Goal: Task Accomplishment & Management: Complete application form

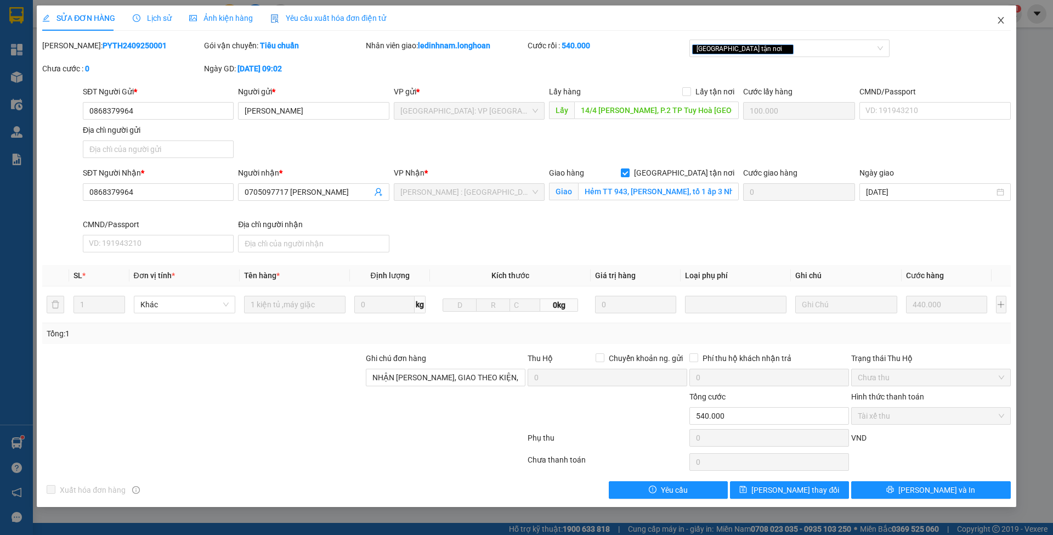
click at [992, 19] on span "Close" at bounding box center [1001, 20] width 31 height 31
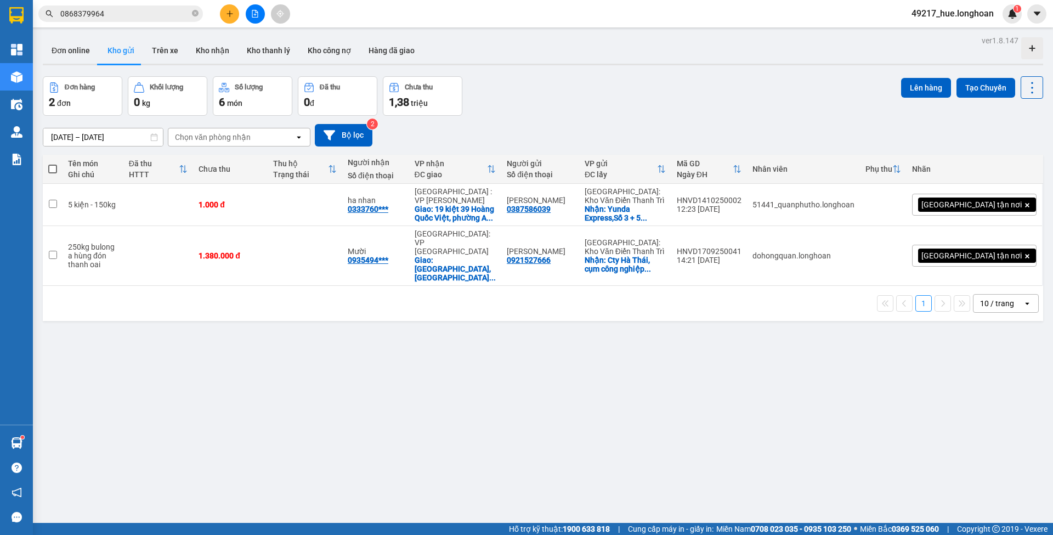
click at [95, 349] on div "ver 1.8.147 Đơn online Kho gửi Trên xe Kho nhận Kho thanh lý Kho công nợ Hàng đ…" at bounding box center [542, 300] width 1009 height 535
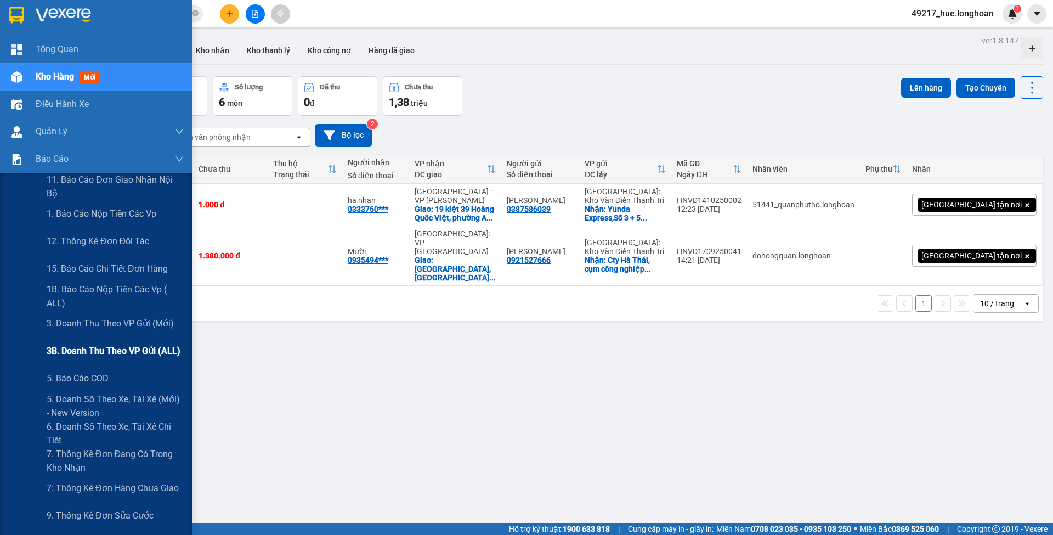
click at [95, 350] on span "3B. Doanh Thu theo VP Gửi (ALL)" at bounding box center [114, 351] width 134 height 14
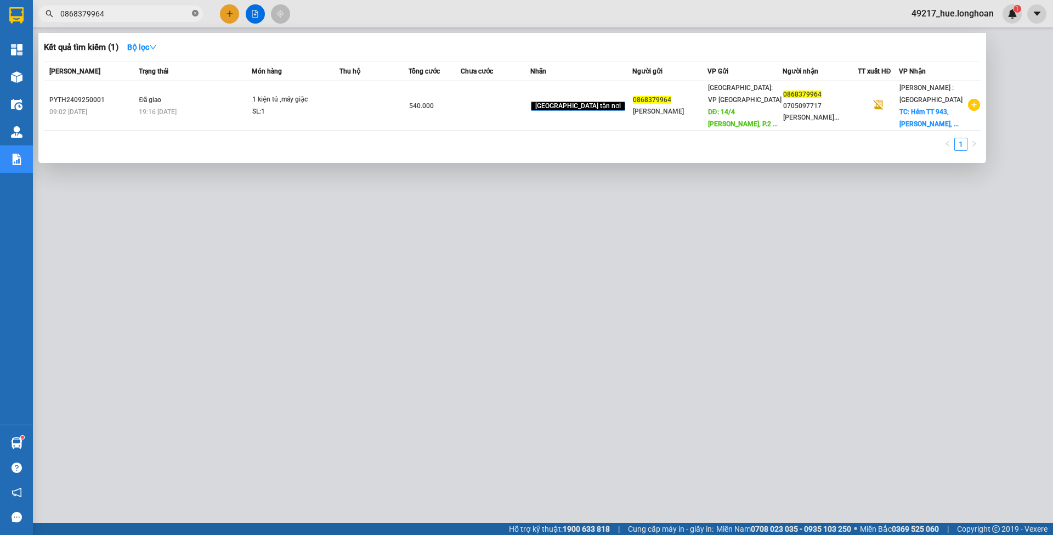
click at [197, 14] on icon "close-circle" at bounding box center [195, 13] width 7 height 7
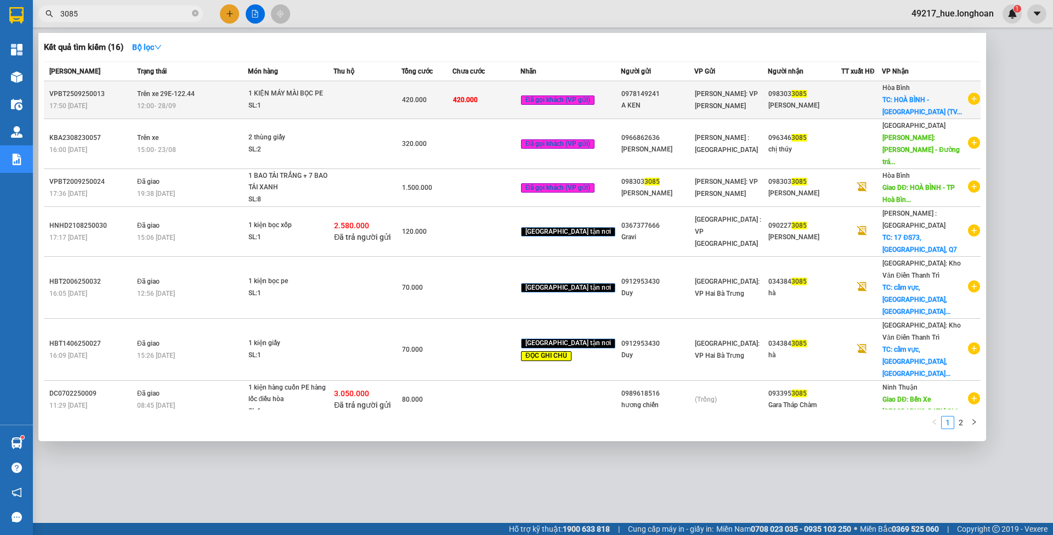
type input "3085"
click at [482, 108] on td "420.000" at bounding box center [486, 100] width 68 height 38
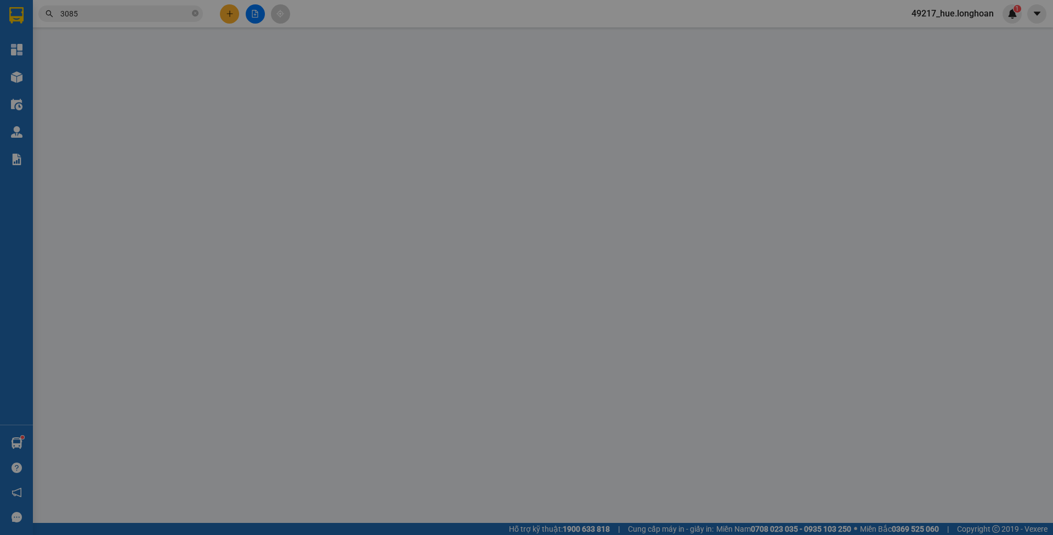
type input "0978149241"
type input "A KEN"
type input "0983033085"
type input "[PERSON_NAME]"
checkbox input "true"
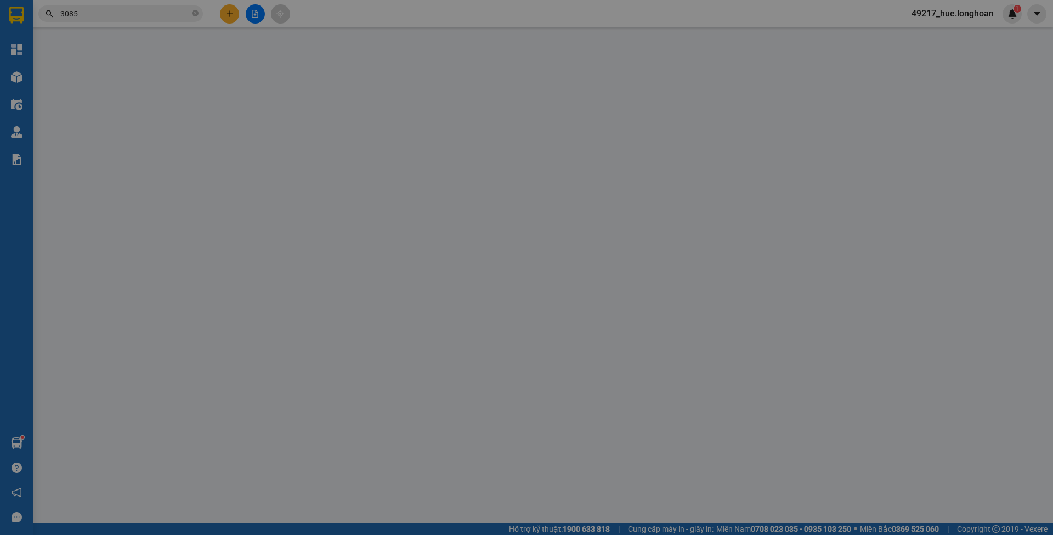
type input "HOÀ BÌNH - [GEOGRAPHIC_DATA] (TVLT): [GEOGRAPHIC_DATA]"
type input "VẬN CHUYỂN NHẸ TAY - HƯ VỠ KHÔNG ĐỀN"
type input "0"
type input "420.000"
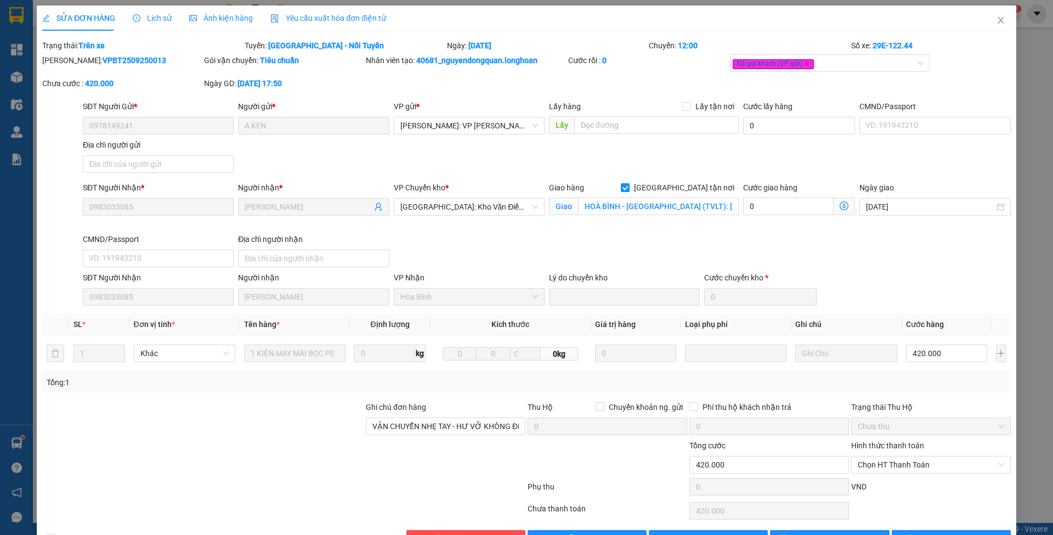
click at [698, 182] on span "[GEOGRAPHIC_DATA] tận nơi" at bounding box center [684, 188] width 109 height 12
click at [629, 183] on input "[GEOGRAPHIC_DATA] tận nơi" at bounding box center [625, 187] width 8 height 8
checkbox input "false"
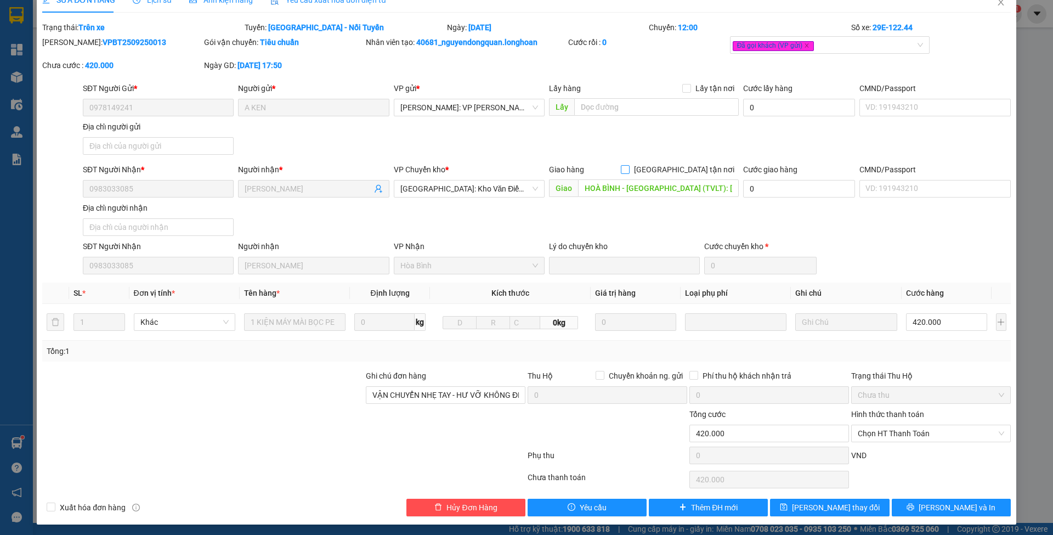
scroll to position [19, 0]
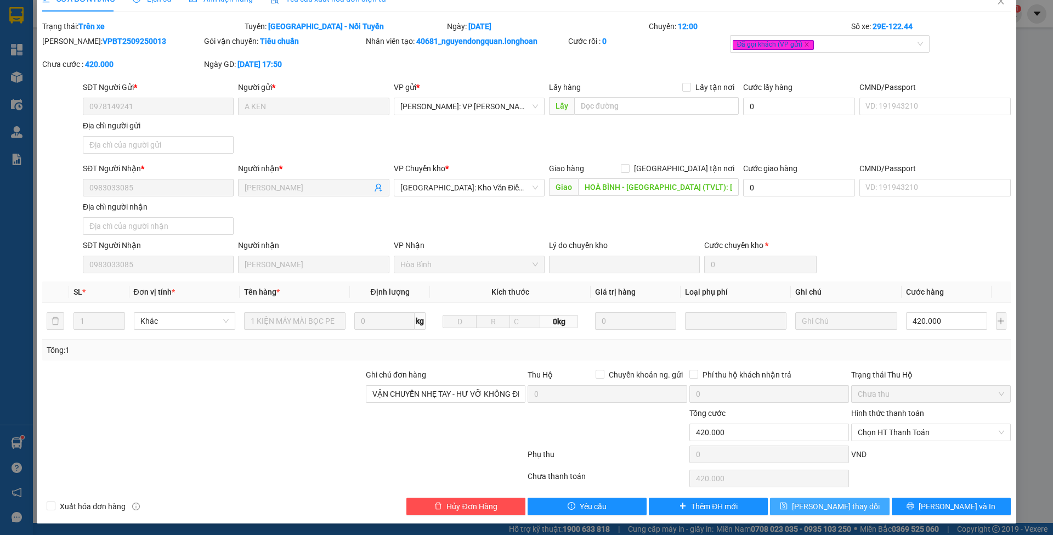
click at [779, 507] on button "[PERSON_NAME] thay đổi" at bounding box center [829, 506] width 119 height 18
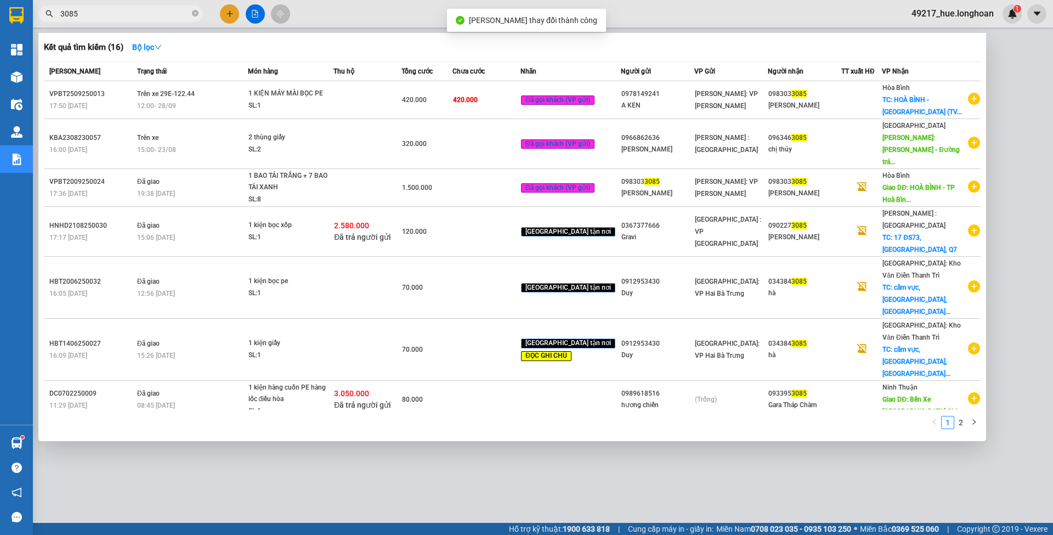
click at [113, 13] on input "3085" at bounding box center [124, 14] width 129 height 12
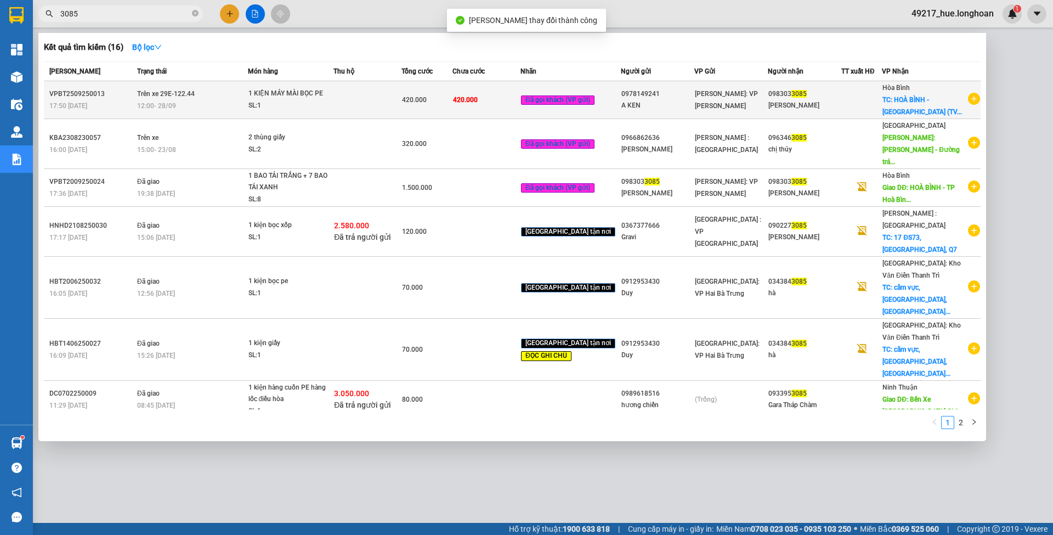
click at [333, 102] on span "1 KIỆN MÁY MÀI BỌC PE SL: 1" at bounding box center [290, 100] width 85 height 24
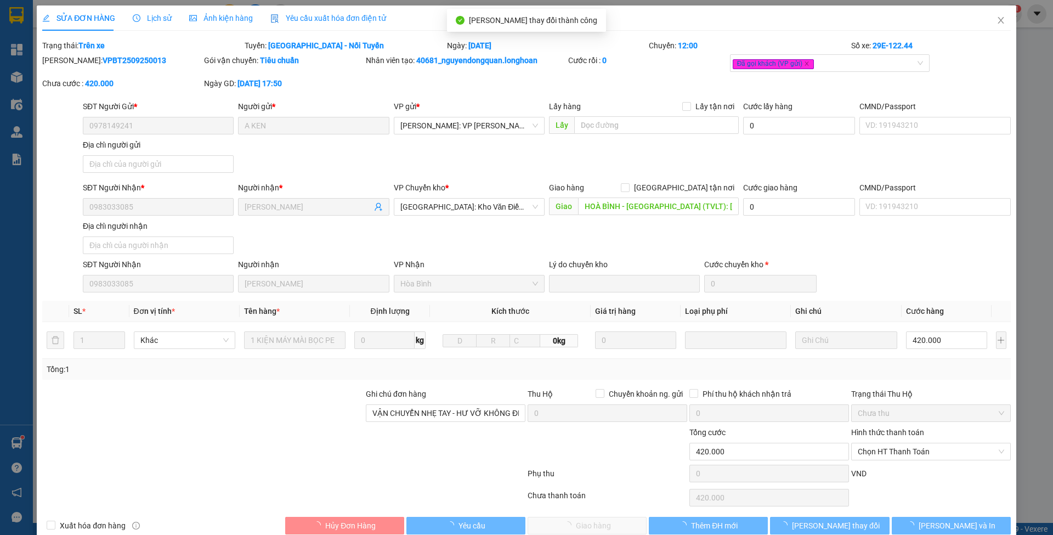
type input "0978149241"
type input "A KEN"
type input "0983033085"
type input "[PERSON_NAME]"
type input "HOÀ BÌNH - [GEOGRAPHIC_DATA] (TVLT): [GEOGRAPHIC_DATA]"
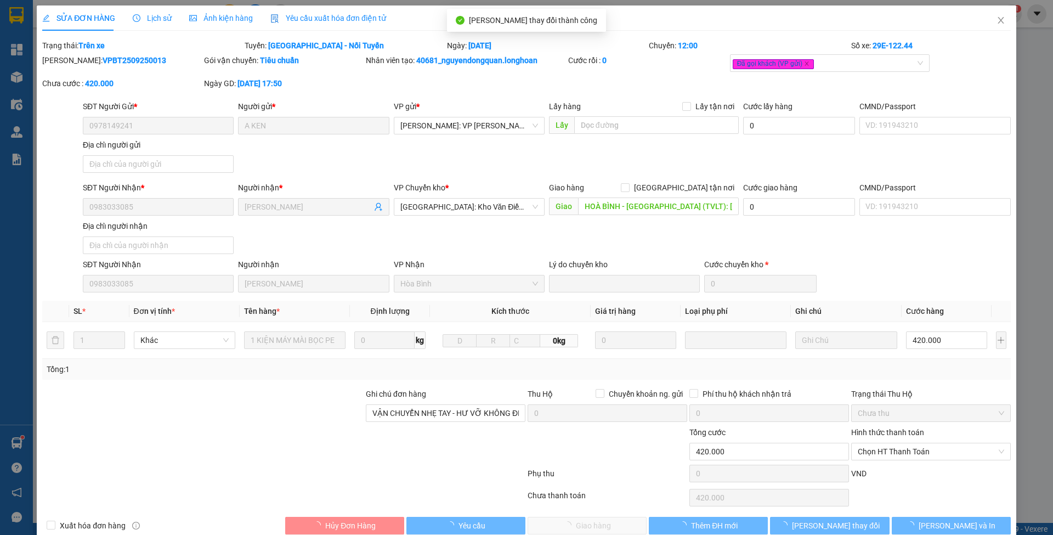
type input "VẬN CHUYỂN NHẸ TAY - HƯ VỠ KHÔNG ĐỀN"
type input "0"
type input "420.000"
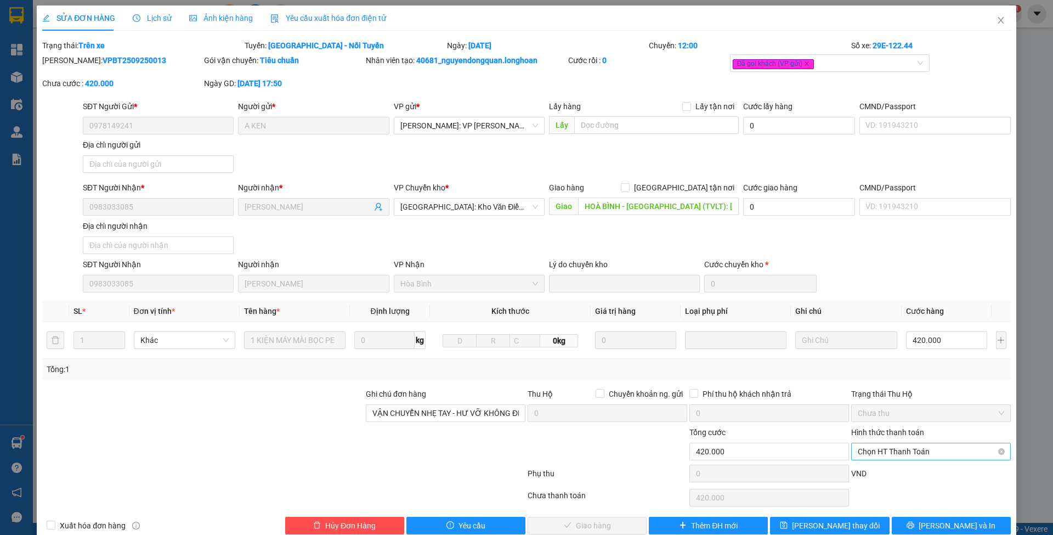
click at [912, 451] on span "Chọn HT Thanh Toán" at bounding box center [931, 451] width 146 height 16
drag, startPoint x: 906, startPoint y: 471, endPoint x: 780, endPoint y: 501, distance: 129.8
click at [903, 473] on div "Tại văn phòng" at bounding box center [922, 472] width 145 height 12
type input "0"
click at [611, 521] on span "[PERSON_NAME] và Giao hàng" at bounding box center [600, 525] width 105 height 12
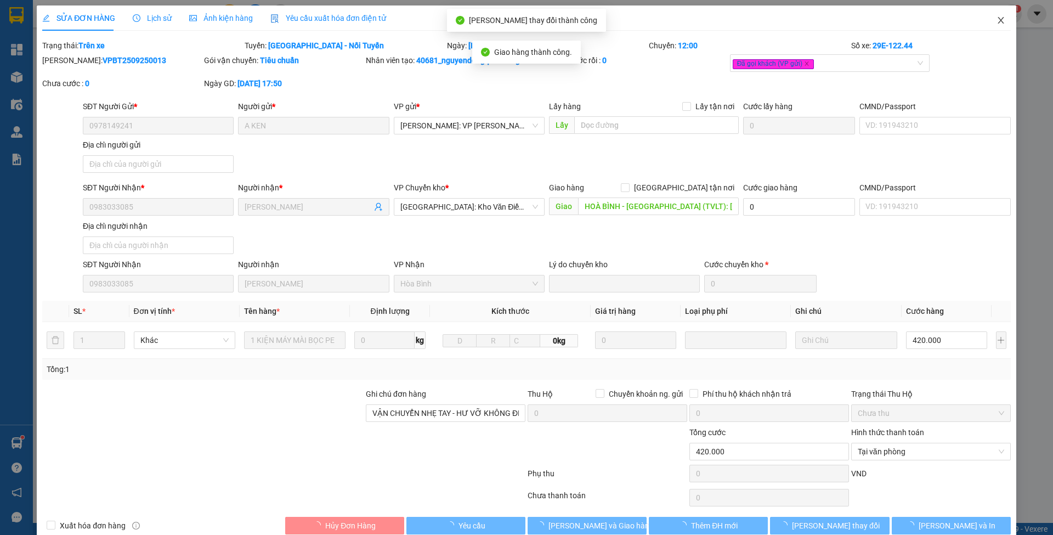
click at [986, 18] on span "Close" at bounding box center [1001, 20] width 31 height 31
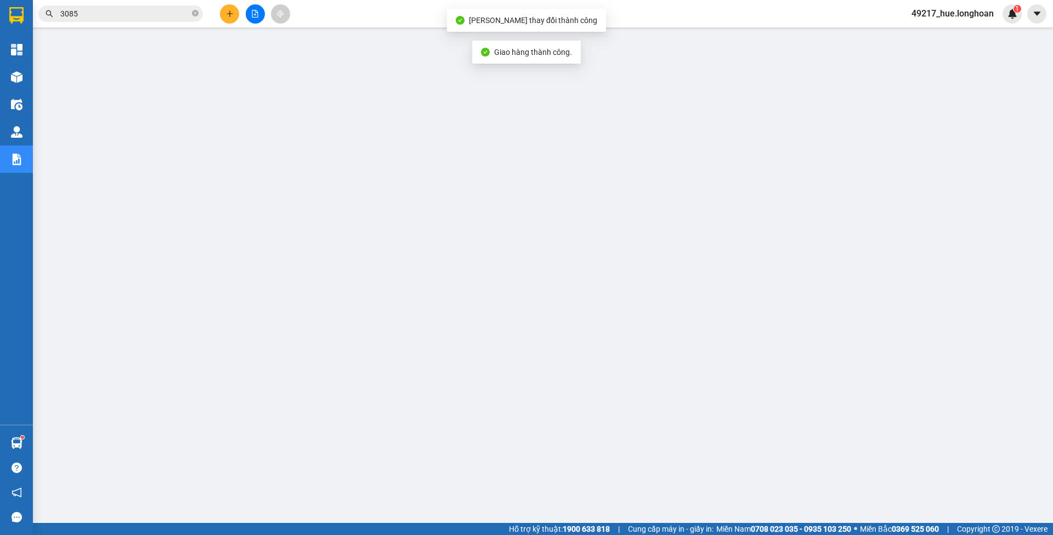
click at [191, 12] on span "3085" at bounding box center [120, 13] width 165 height 16
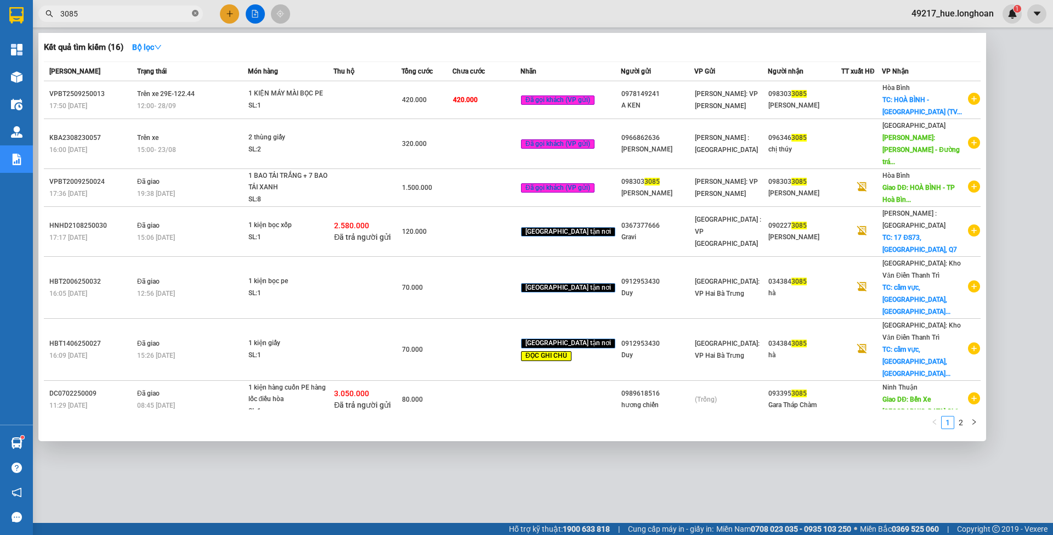
click at [194, 13] on icon "close-circle" at bounding box center [195, 13] width 7 height 7
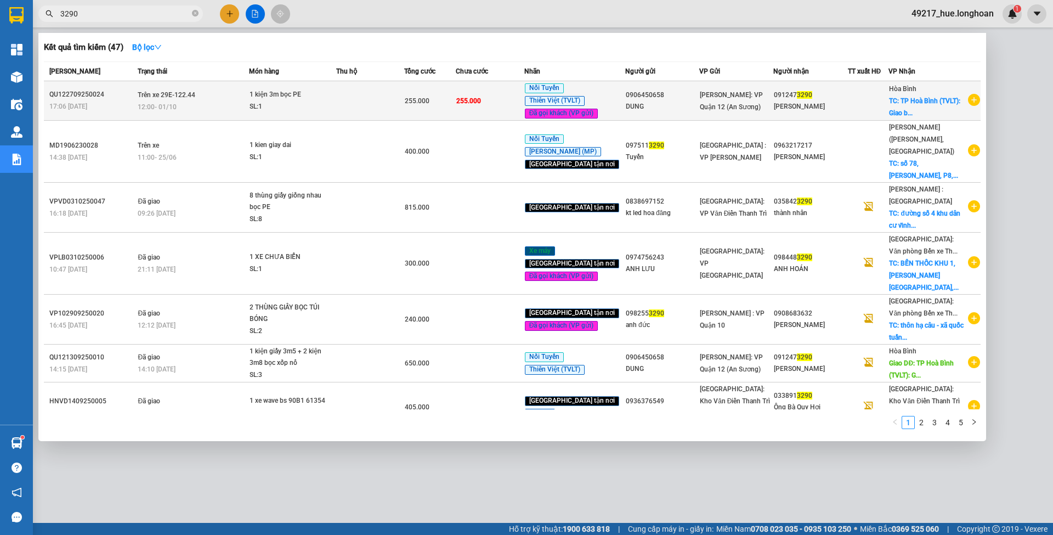
type input "3290"
click at [486, 109] on td "255.000" at bounding box center [490, 100] width 69 height 39
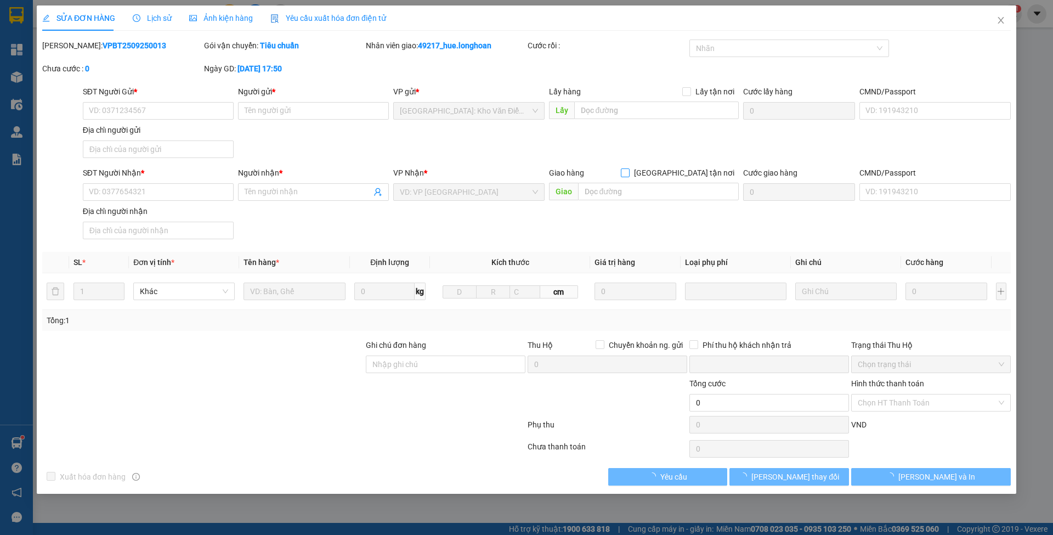
type input "0906450658"
type input "DUNG"
type input "0912473290"
type input "[PERSON_NAME]"
checkbox input "true"
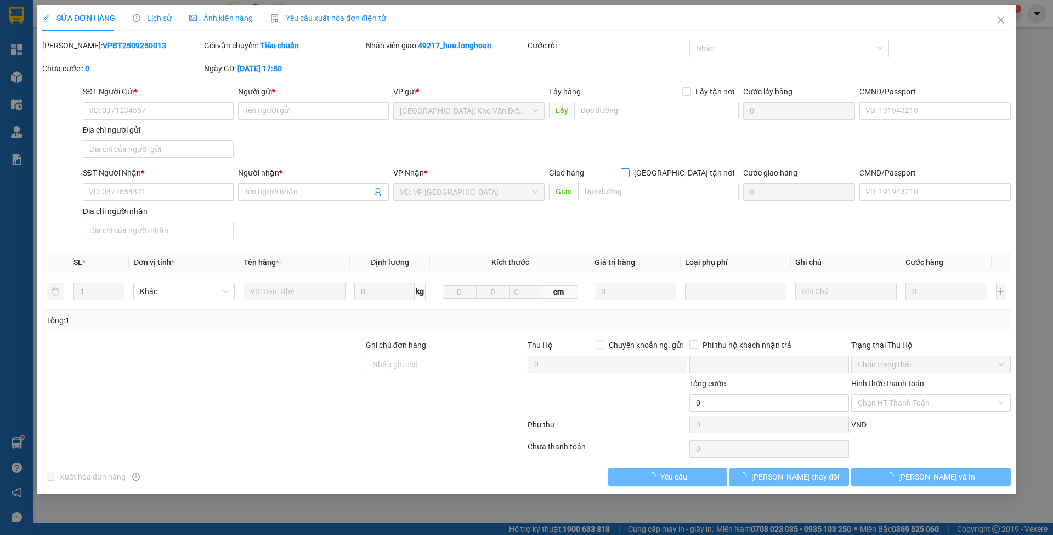
type input "TP Hoà Bình (TVLT): [GEOGRAPHIC_DATA]"
type input "nhận theo kiện - hư hỏng ko chịu trách nhiệm"
type input "0"
type input "255.000"
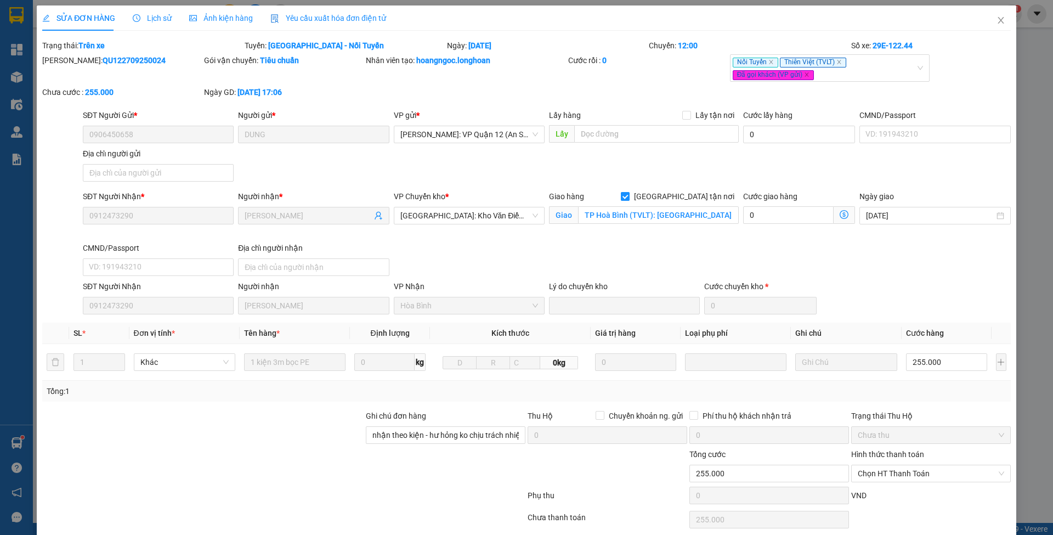
click at [693, 200] on span "[GEOGRAPHIC_DATA] tận nơi" at bounding box center [684, 196] width 109 height 12
click at [629, 200] on input "[GEOGRAPHIC_DATA] tận nơi" at bounding box center [625, 196] width 8 height 8
checkbox input "false"
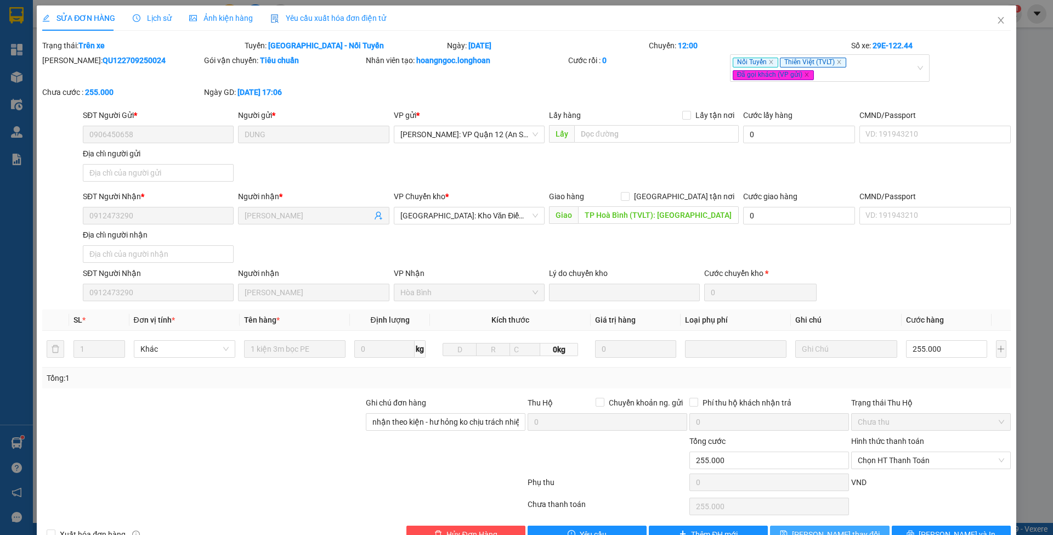
click at [788, 531] on icon "save" at bounding box center [783, 533] width 7 height 7
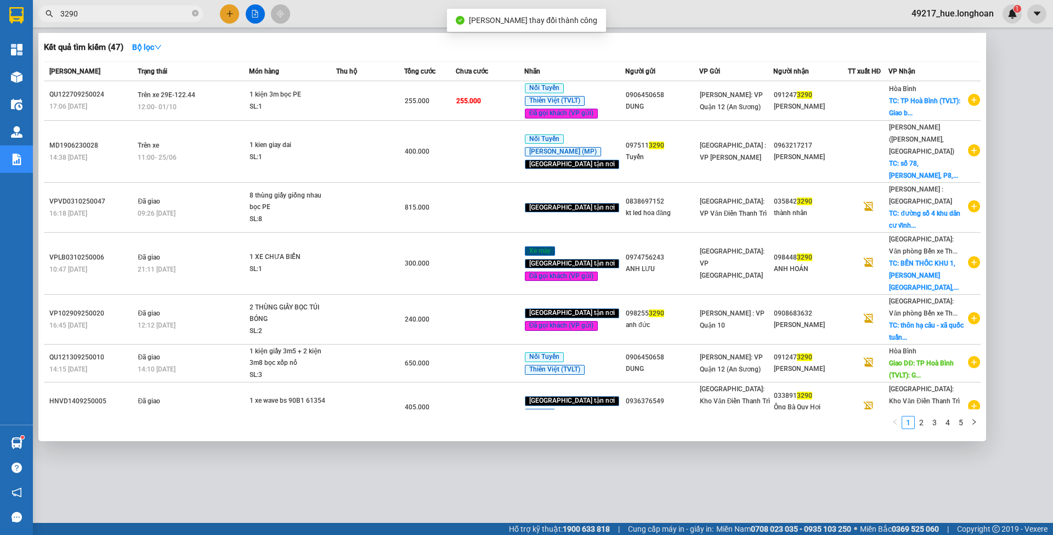
click at [134, 14] on input "3290" at bounding box center [124, 14] width 129 height 12
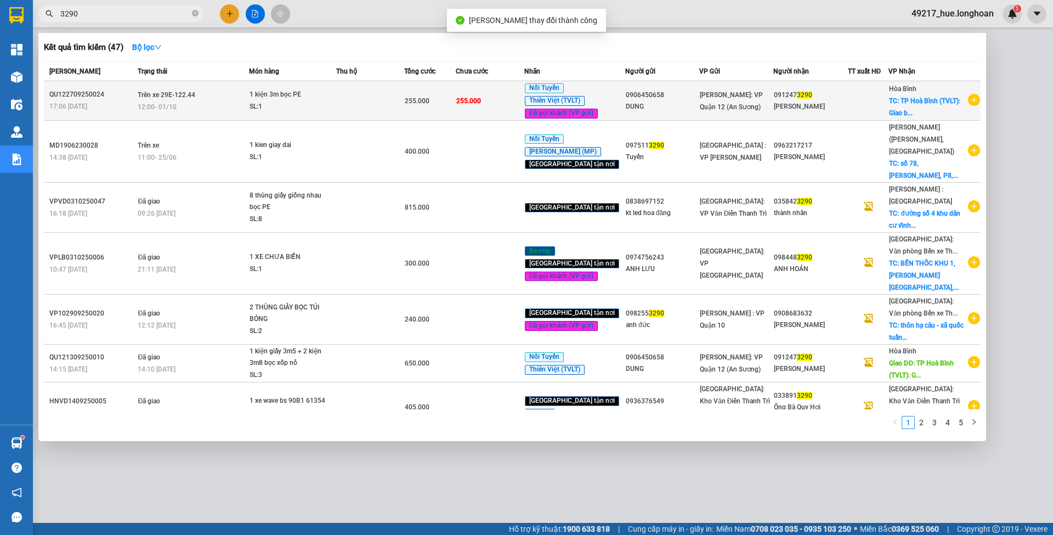
click at [405, 111] on td at bounding box center [370, 100] width 69 height 39
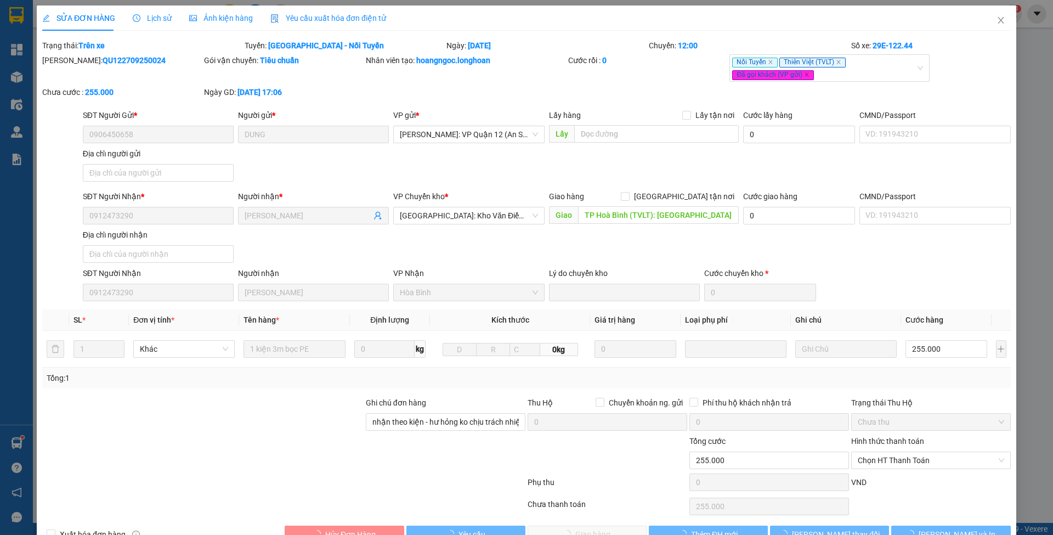
type input "0906450658"
type input "DUNG"
type input "0912473290"
type input "[PERSON_NAME]"
type input "TP Hoà Bình (TVLT): [GEOGRAPHIC_DATA]"
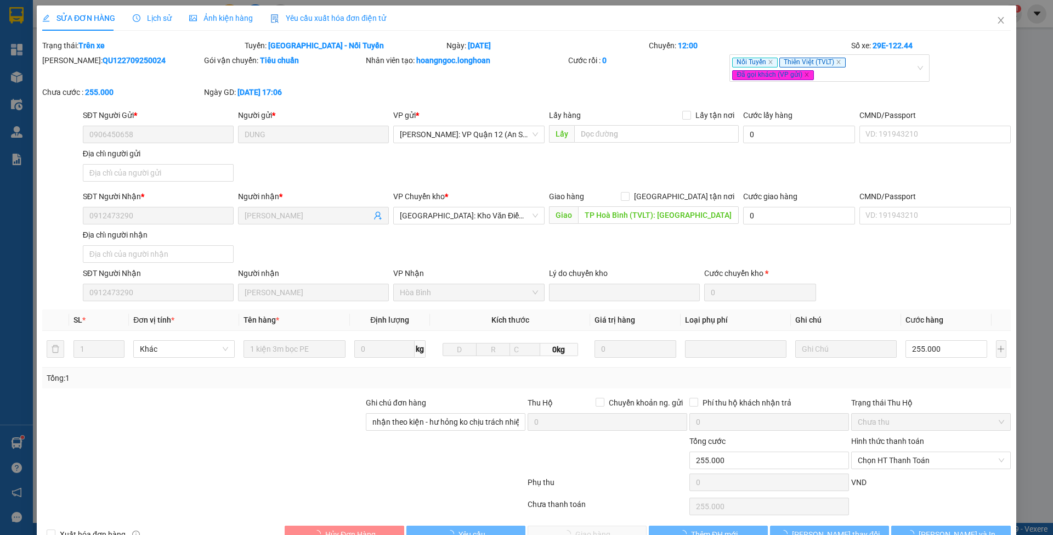
type input "nhận theo kiện - hư hỏng ko chịu trách nhiệm"
type input "0"
type input "255.000"
click at [150, 17] on span "Lịch sử" at bounding box center [152, 18] width 39 height 9
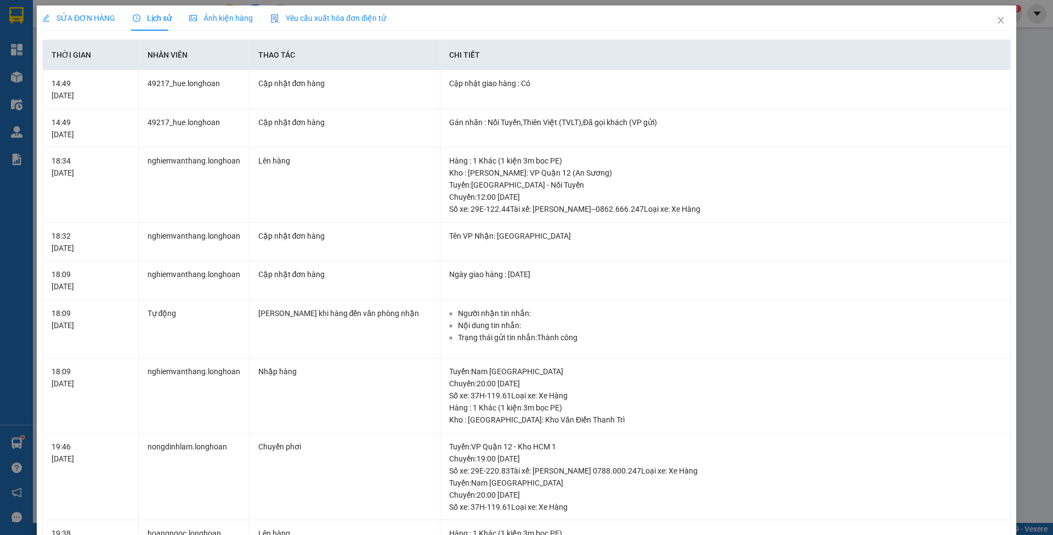
click at [67, 14] on span "SỬA ĐƠN HÀNG" at bounding box center [78, 18] width 73 height 9
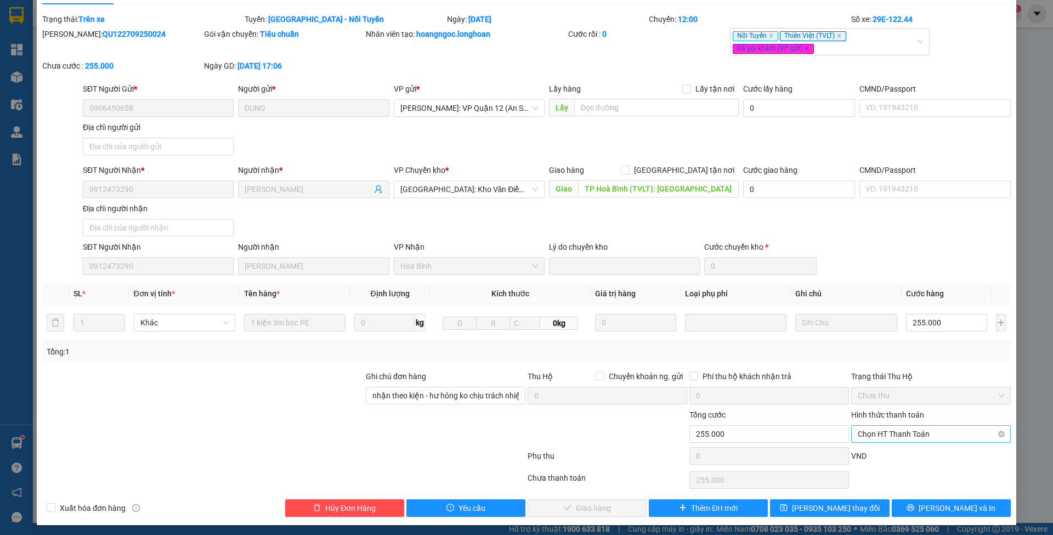
scroll to position [27, 0]
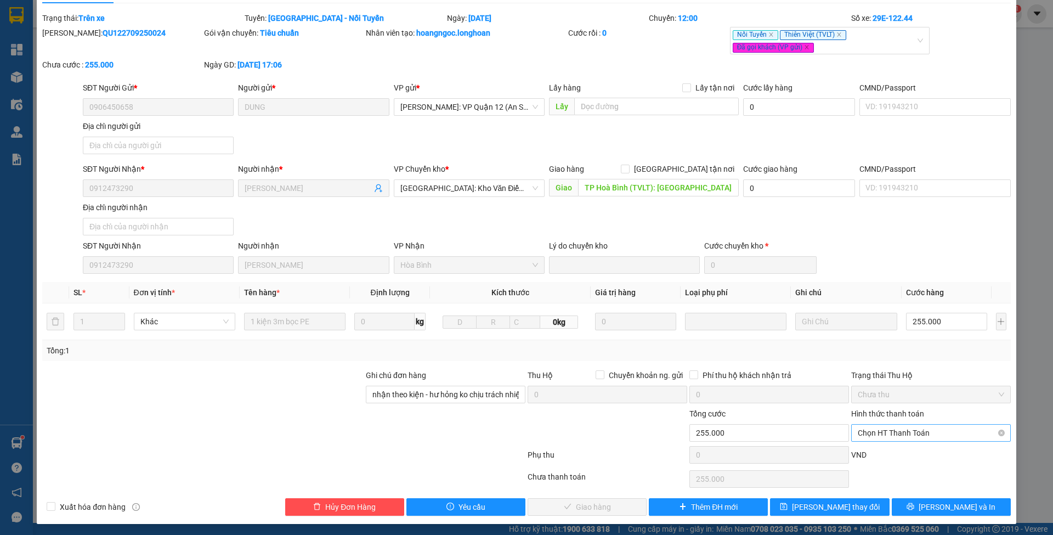
click at [908, 434] on span "Chọn HT Thanh Toán" at bounding box center [931, 433] width 146 height 16
click at [904, 450] on div "Tại văn phòng" at bounding box center [922, 453] width 145 height 12
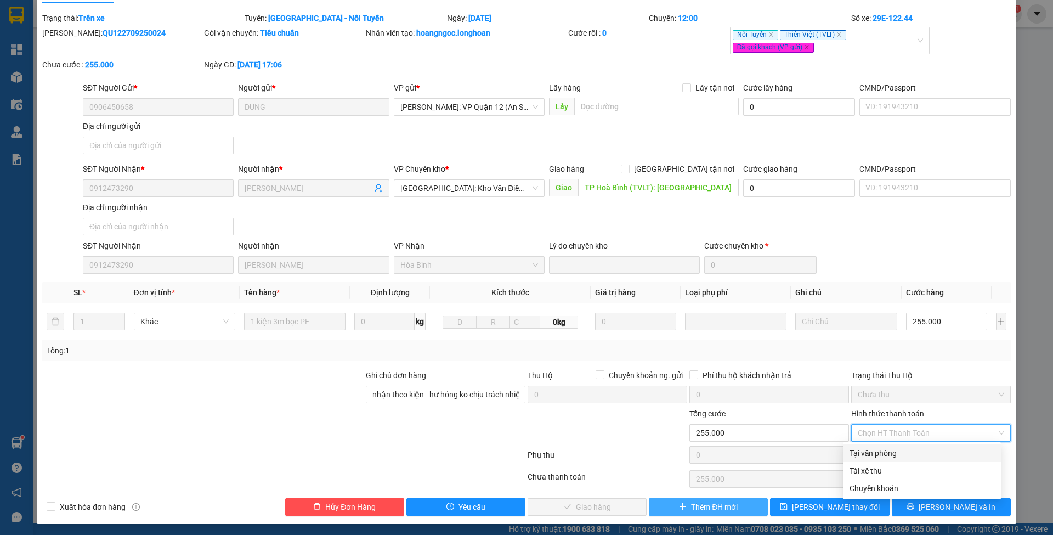
type input "0"
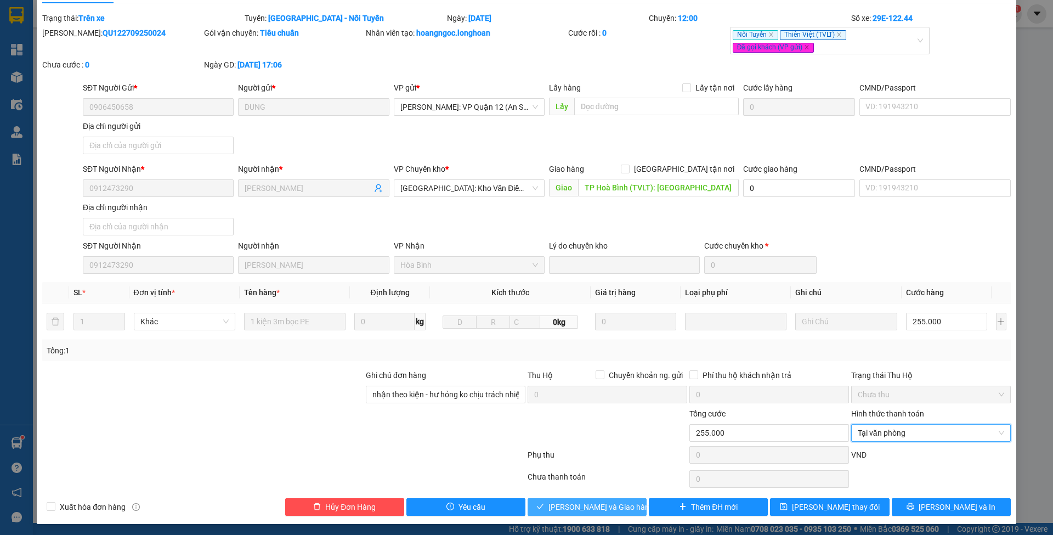
click at [603, 505] on span "[PERSON_NAME] và Giao hàng" at bounding box center [600, 507] width 105 height 12
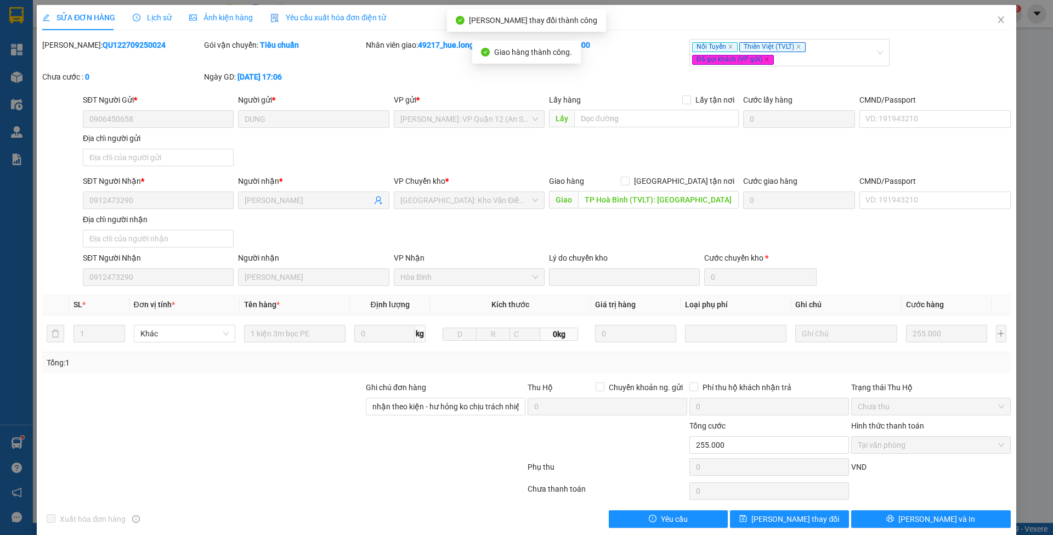
scroll to position [0, 0]
click at [997, 25] on icon "close" at bounding box center [1001, 20] width 9 height 9
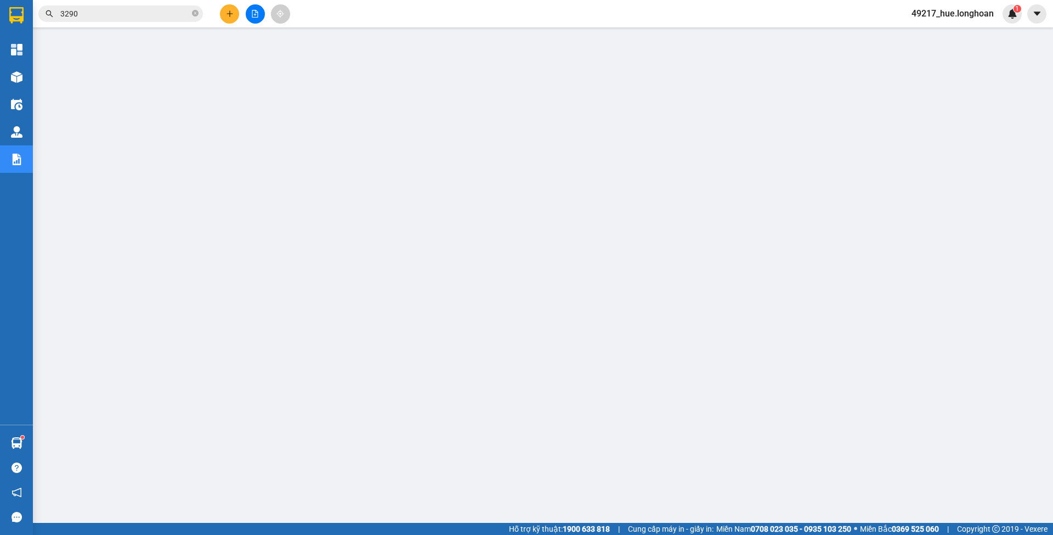
click at [192, 11] on icon "close-circle" at bounding box center [195, 13] width 7 height 7
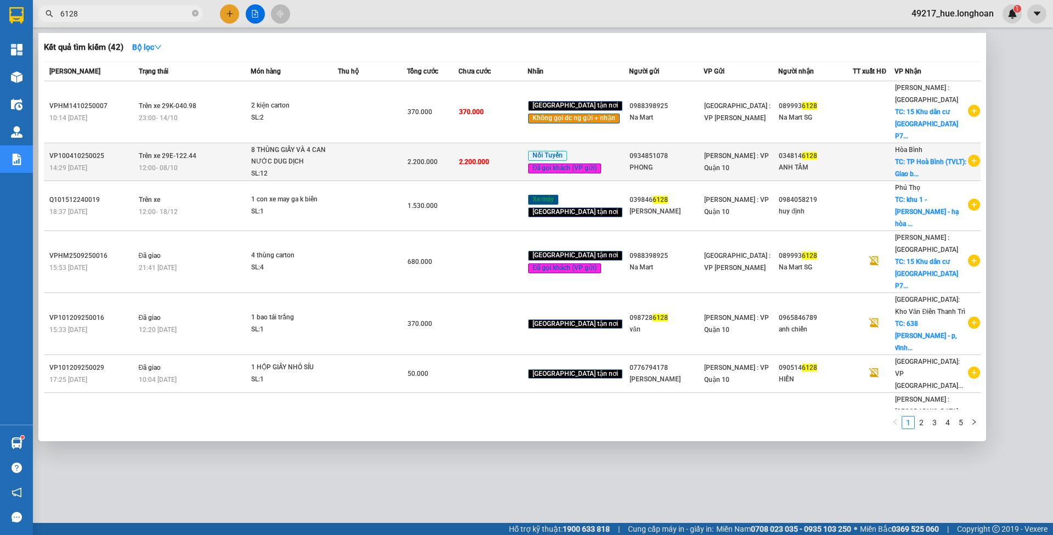
type input "6128"
click at [482, 143] on td "2.200.000" at bounding box center [493, 162] width 69 height 38
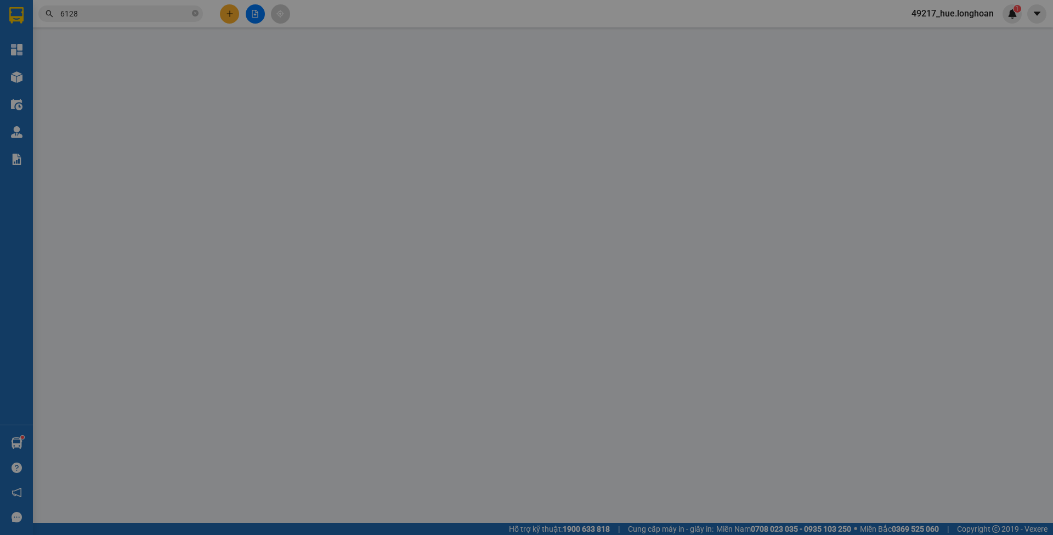
type input "0934851078"
type input "PHONG"
type input "0348146128"
type input "ANH TÂM"
checkbox input "true"
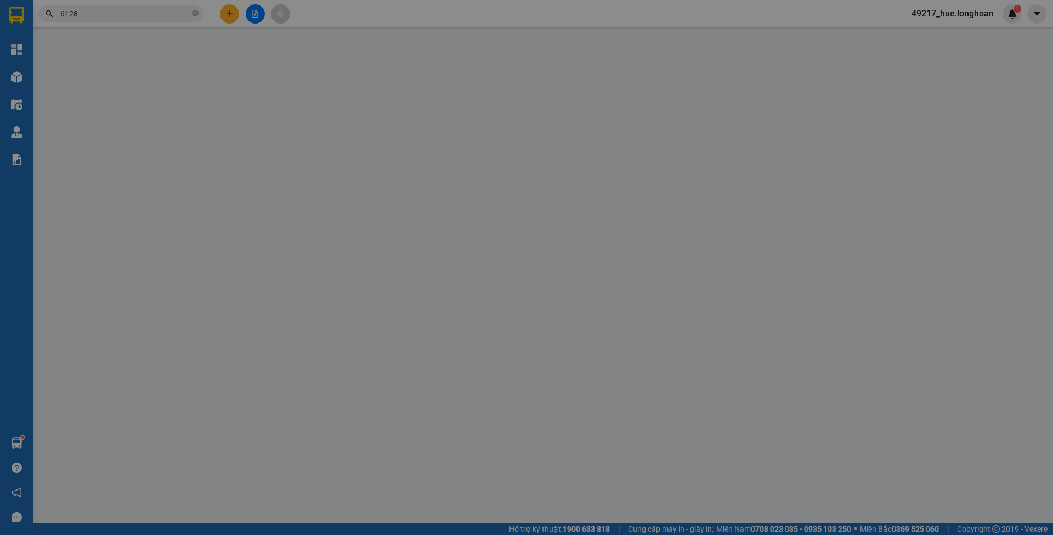
type input "TP Hoà Bình (TVLT): [GEOGRAPHIC_DATA]"
type input "hàng k bao bể vỡ hư hỏng"
type input "0"
type input "2.200.000"
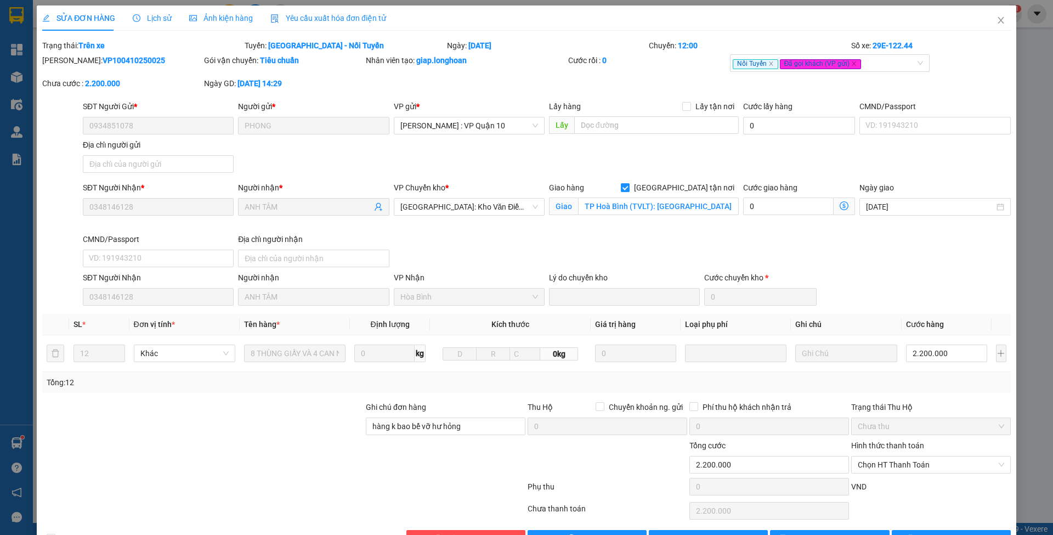
click at [706, 182] on span "[GEOGRAPHIC_DATA] tận nơi" at bounding box center [684, 188] width 109 height 12
click at [629, 183] on input "[GEOGRAPHIC_DATA] tận nơi" at bounding box center [625, 187] width 8 height 8
checkbox input "false"
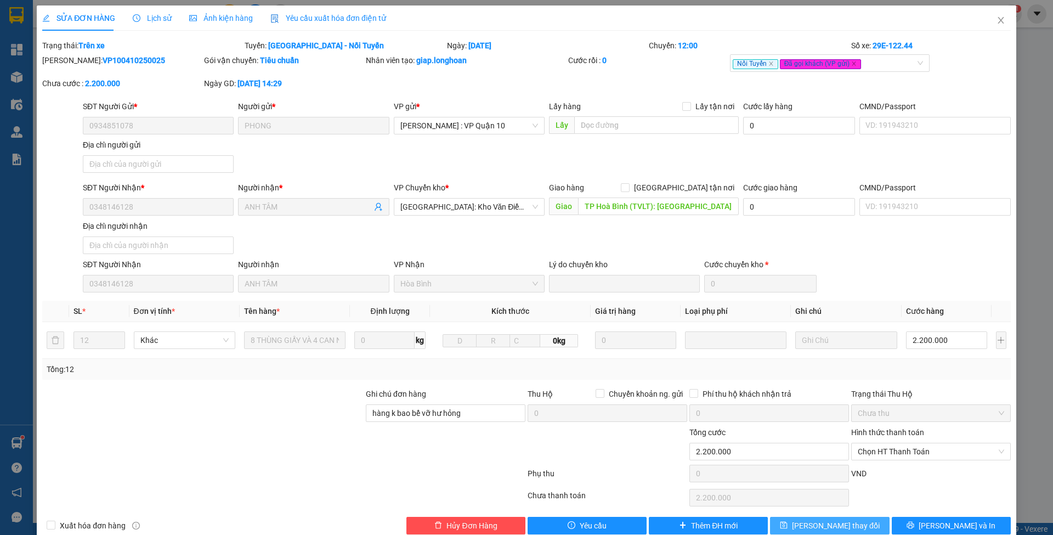
click at [788, 517] on button "[PERSON_NAME] thay đổi" at bounding box center [829, 526] width 119 height 18
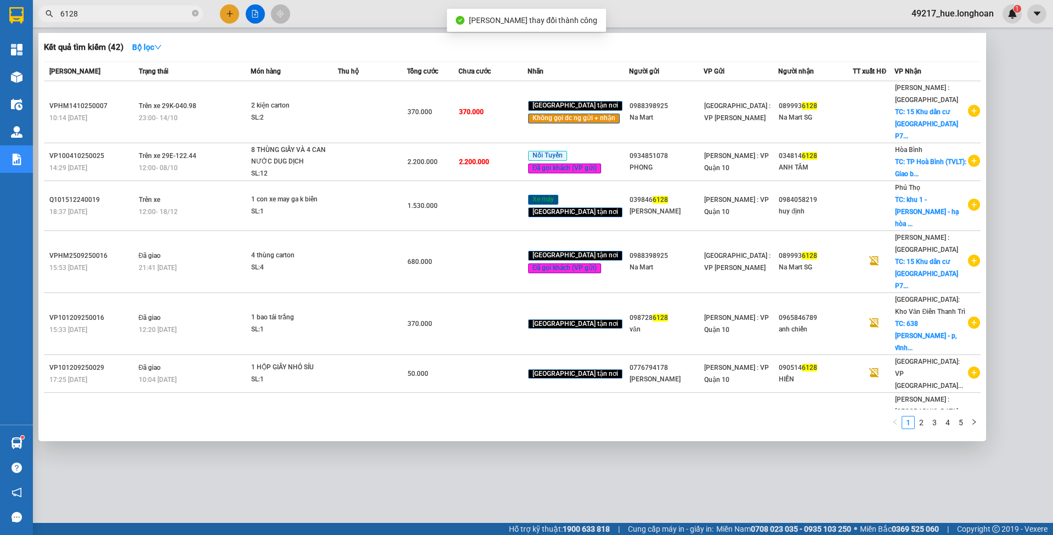
click at [151, 8] on input "6128" at bounding box center [124, 14] width 129 height 12
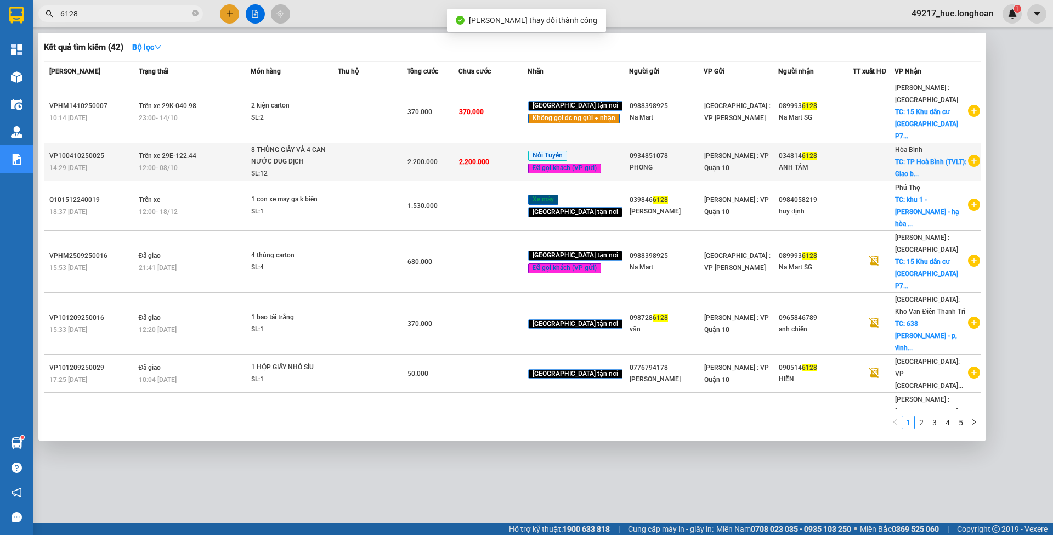
click at [329, 148] on div "8 THÙNG GIẤY VÀ 4 CAN NƯỚC DUG DỊCH" at bounding box center [292, 156] width 82 height 24
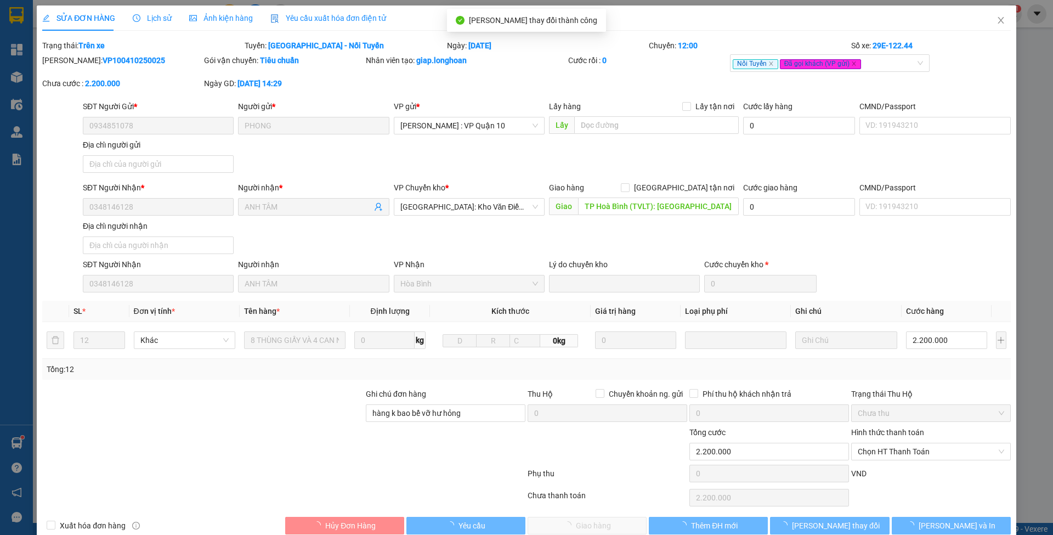
type input "0934851078"
type input "PHONG"
type input "0348146128"
type input "ANH TÂM"
type input "TP Hoà Bình (TVLT): [GEOGRAPHIC_DATA]"
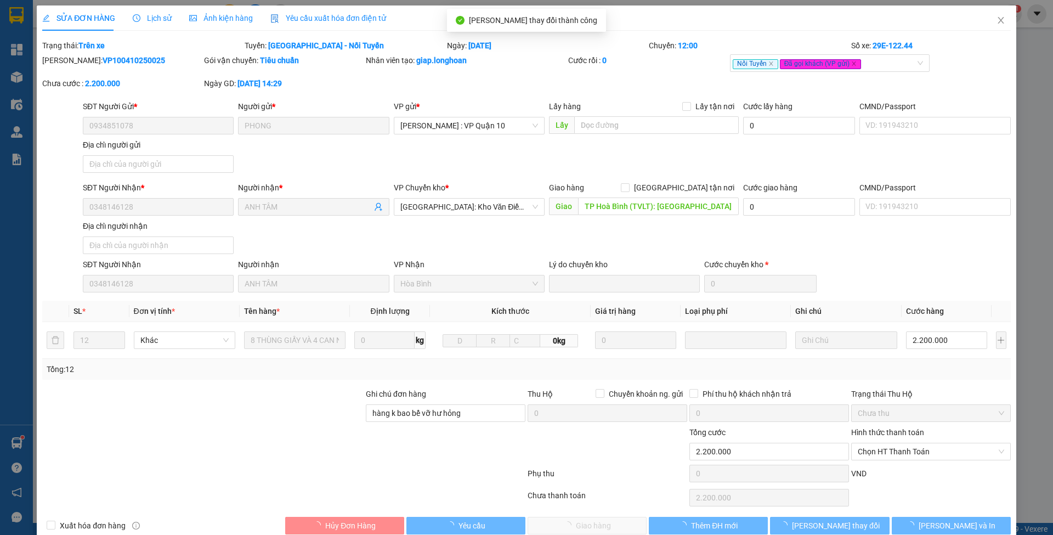
type input "hàng k bao bể vỡ hư hỏng"
type input "0"
type input "2.200.000"
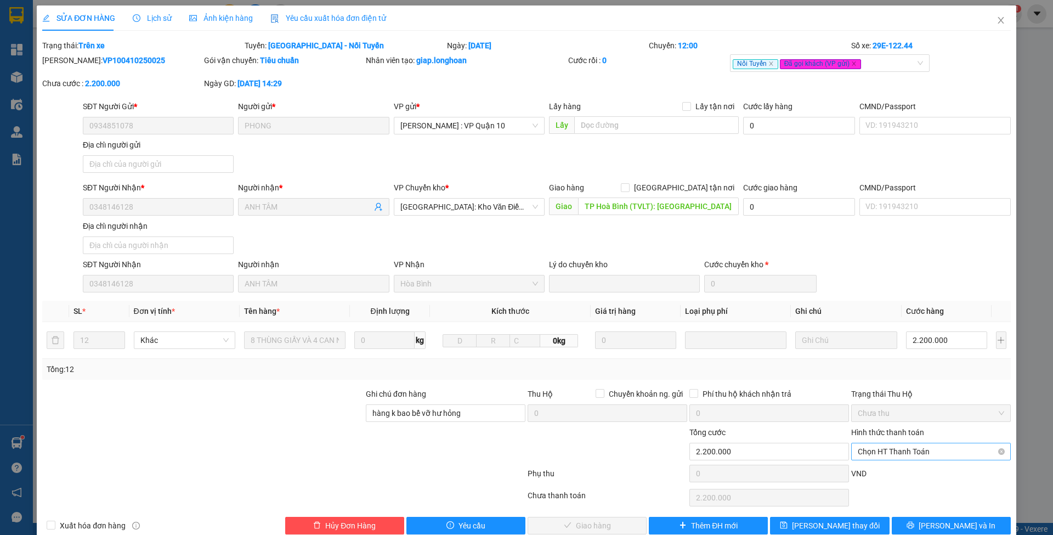
click at [882, 450] on span "Chọn HT Thanh Toán" at bounding box center [931, 451] width 146 height 16
click at [867, 478] on div "Tại văn phòng" at bounding box center [922, 472] width 158 height 18
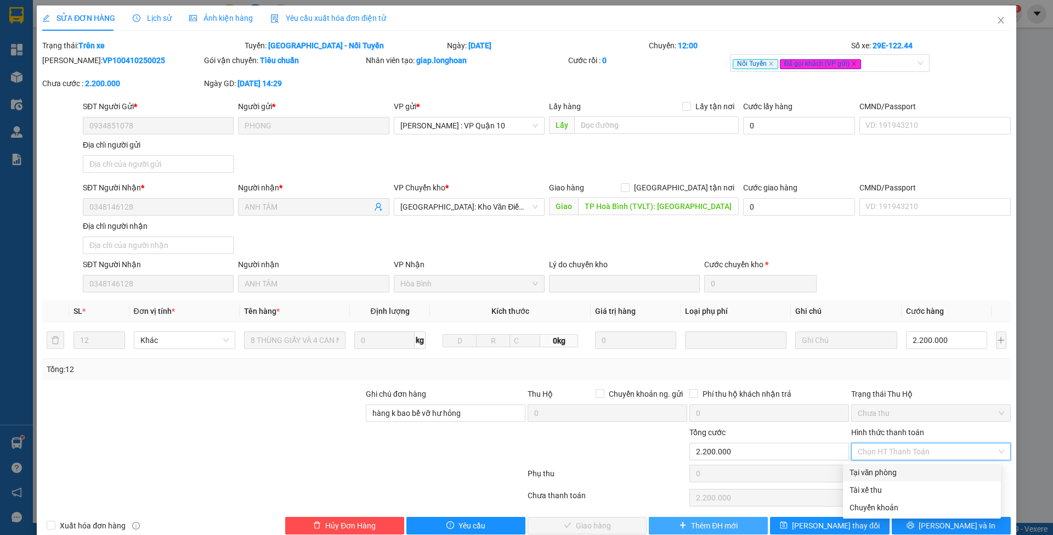
type input "0"
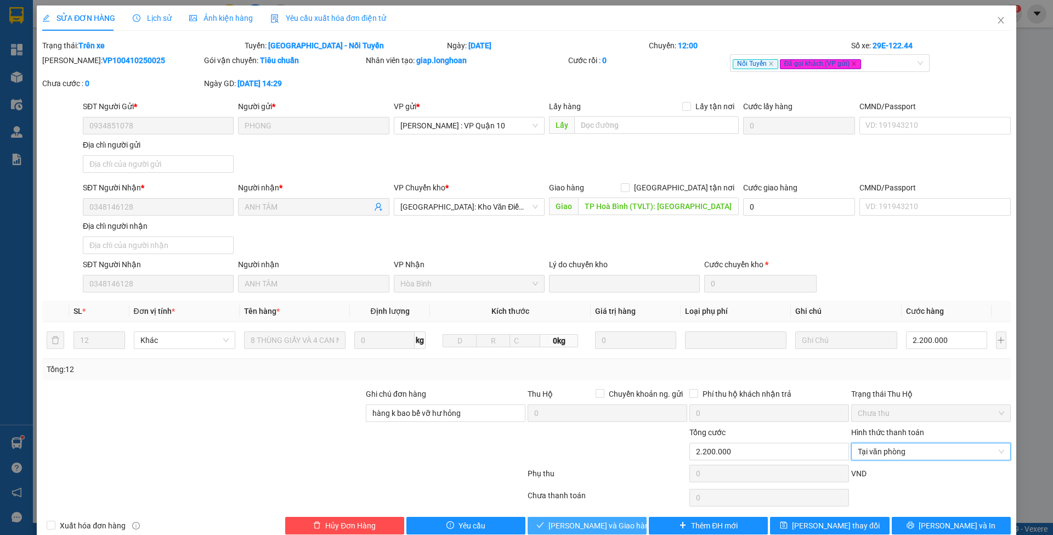
click at [620, 522] on button "[PERSON_NAME] và Giao hàng" at bounding box center [587, 526] width 119 height 18
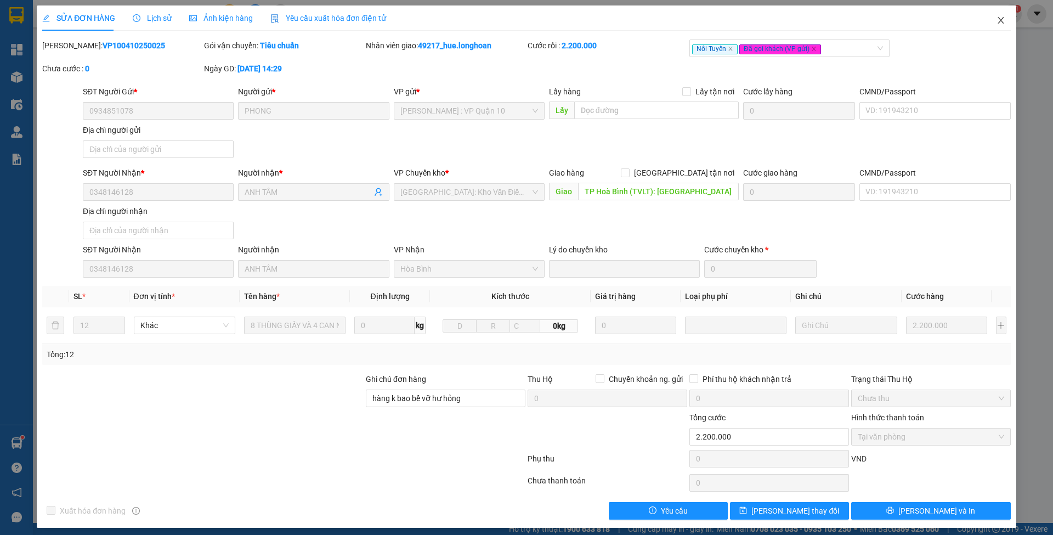
click at [994, 22] on span "Close" at bounding box center [1001, 20] width 31 height 31
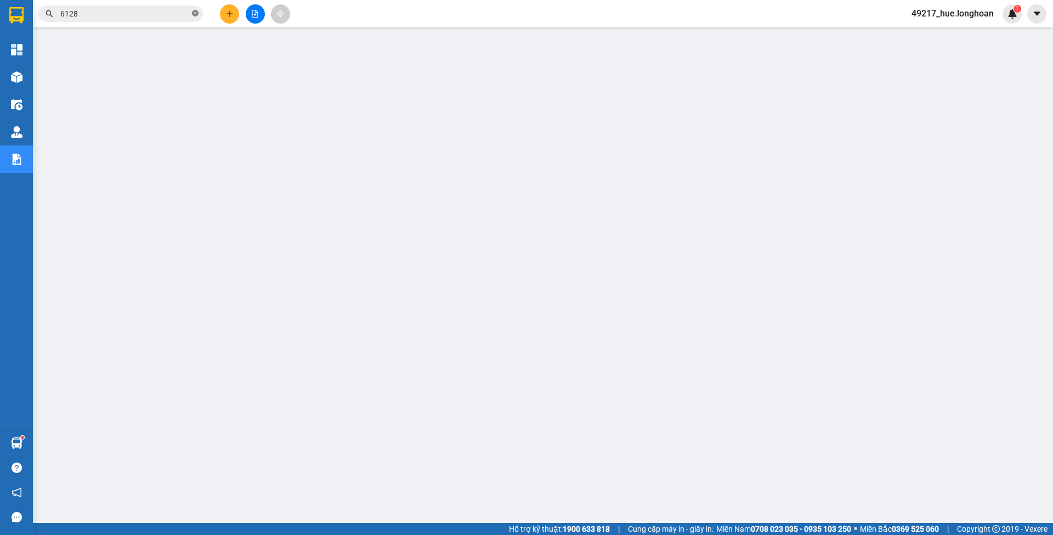
click at [196, 11] on icon "close-circle" at bounding box center [195, 13] width 7 height 7
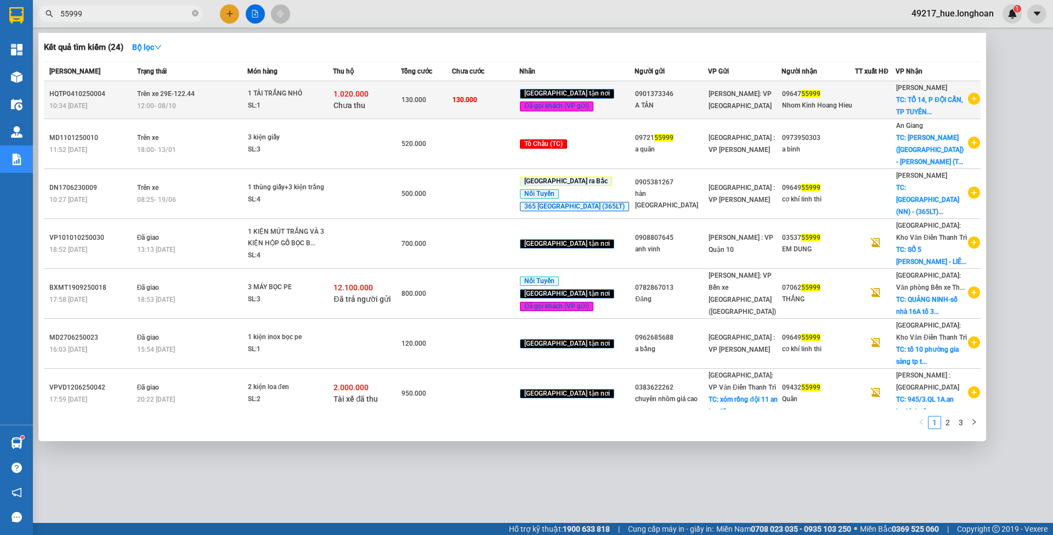
type input "55999"
click at [420, 113] on td "130.000" at bounding box center [426, 100] width 51 height 38
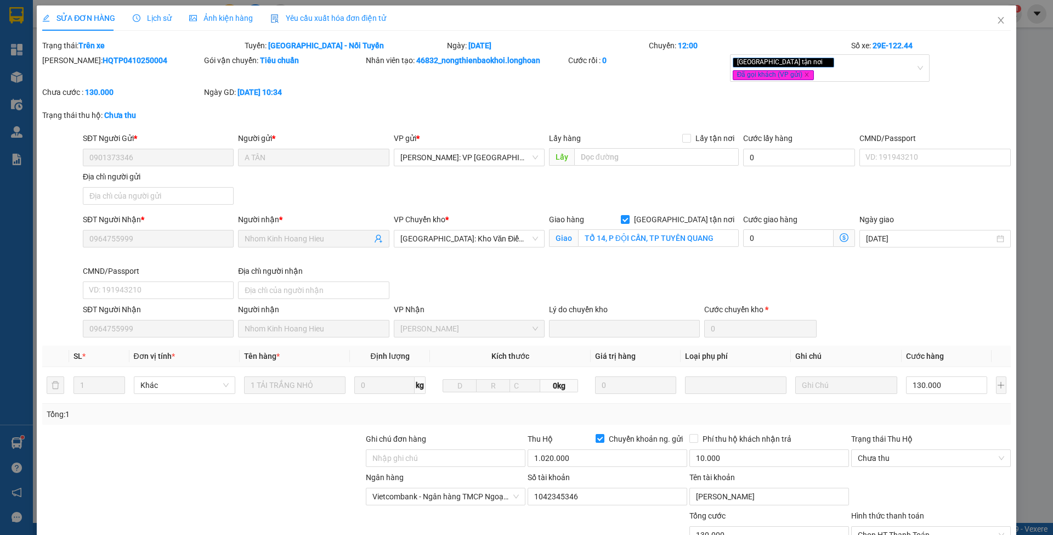
type input "0901373346"
type input "A TÂN"
type input "0964755999"
type input "Nhom Kinh Hoang Hieu"
checkbox input "true"
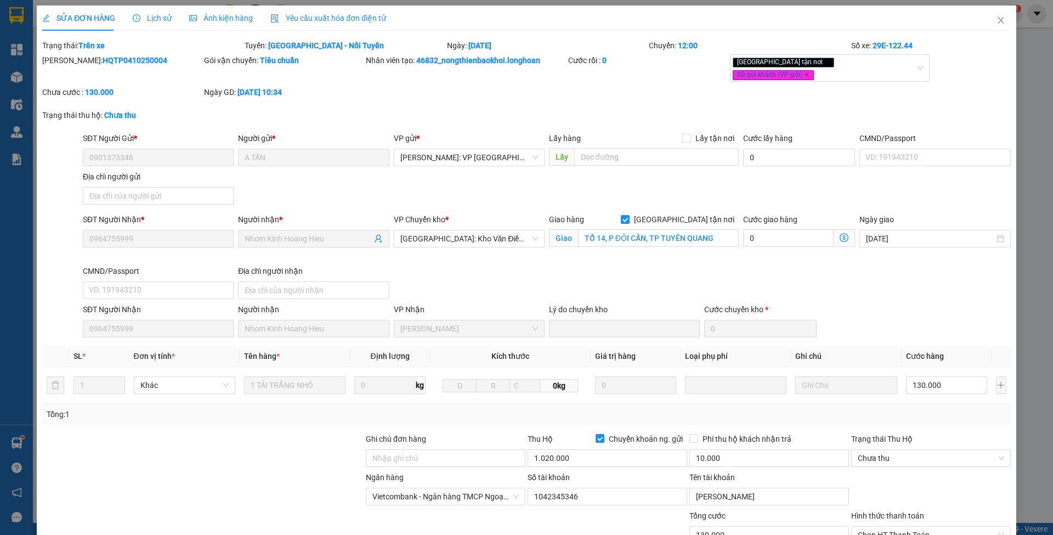
type input "TỔ 14, P ĐỘI CẤN, TP TUYÊN QUANG"
type input "130.000"
click at [693, 213] on span "[GEOGRAPHIC_DATA] tận nơi" at bounding box center [684, 219] width 109 height 12
click at [629, 215] on input "[GEOGRAPHIC_DATA] tận nơi" at bounding box center [625, 219] width 8 height 8
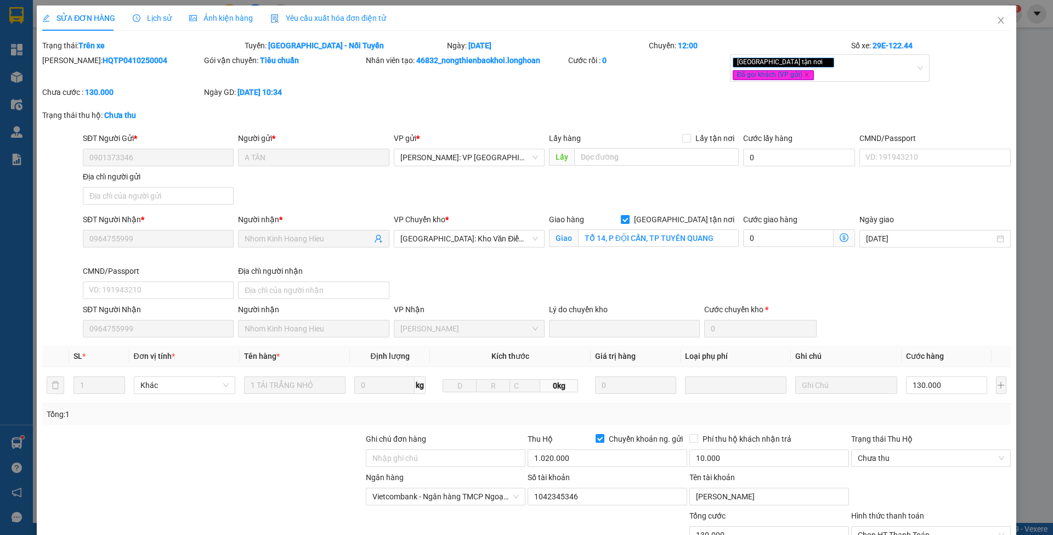
checkbox input "false"
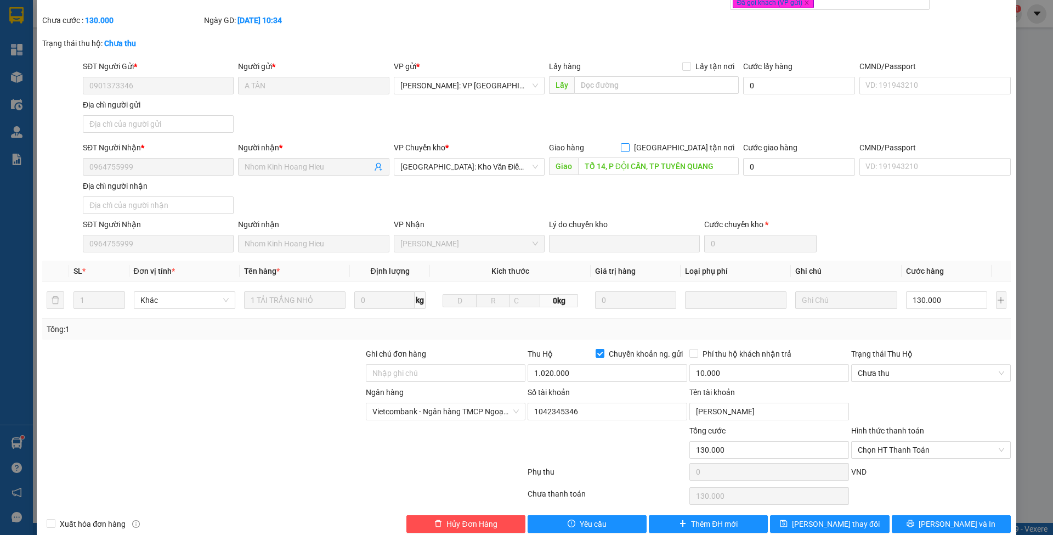
scroll to position [81, 0]
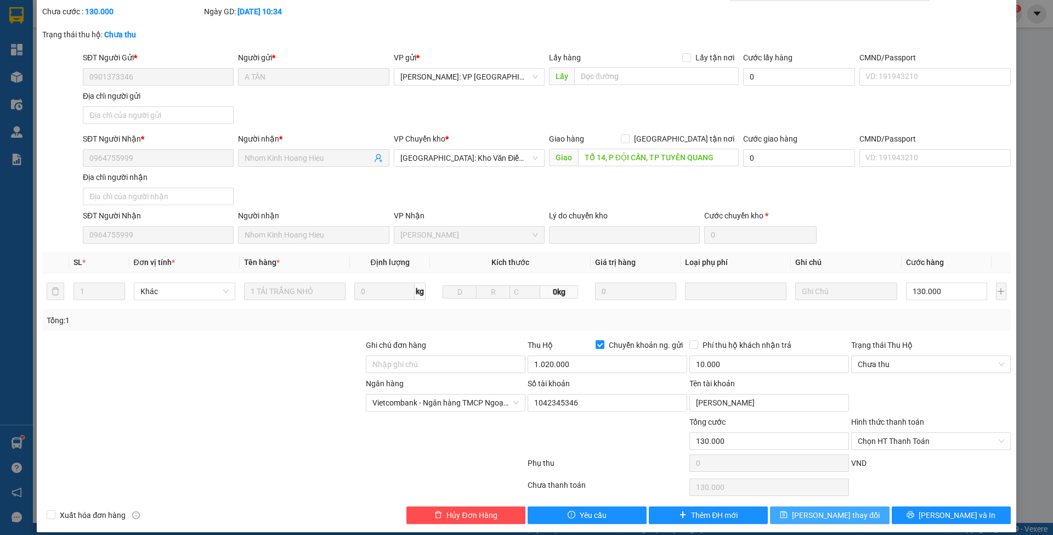
click at [770, 506] on button "[PERSON_NAME] thay đổi" at bounding box center [829, 515] width 119 height 18
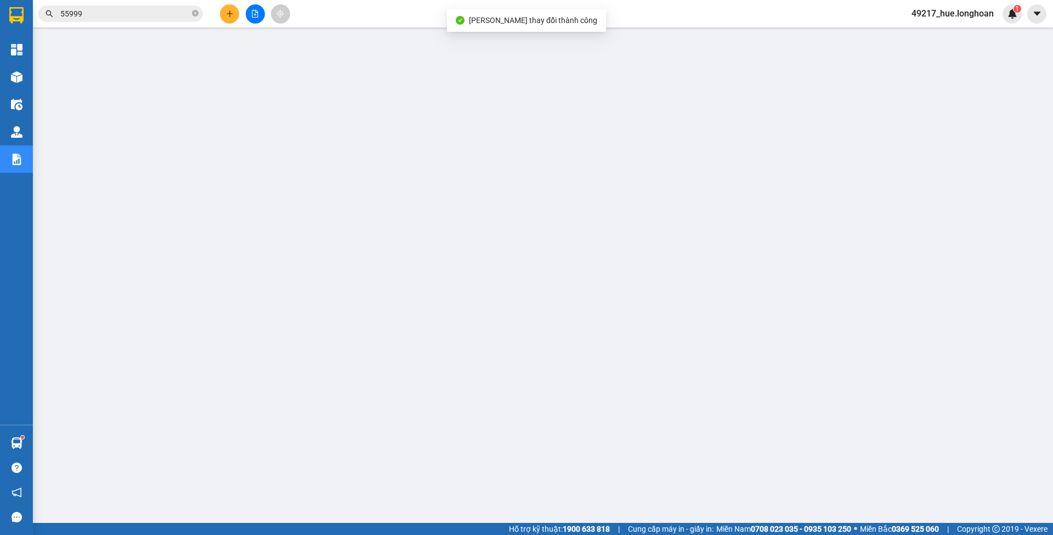
click at [135, 13] on input "55999" at bounding box center [124, 14] width 129 height 12
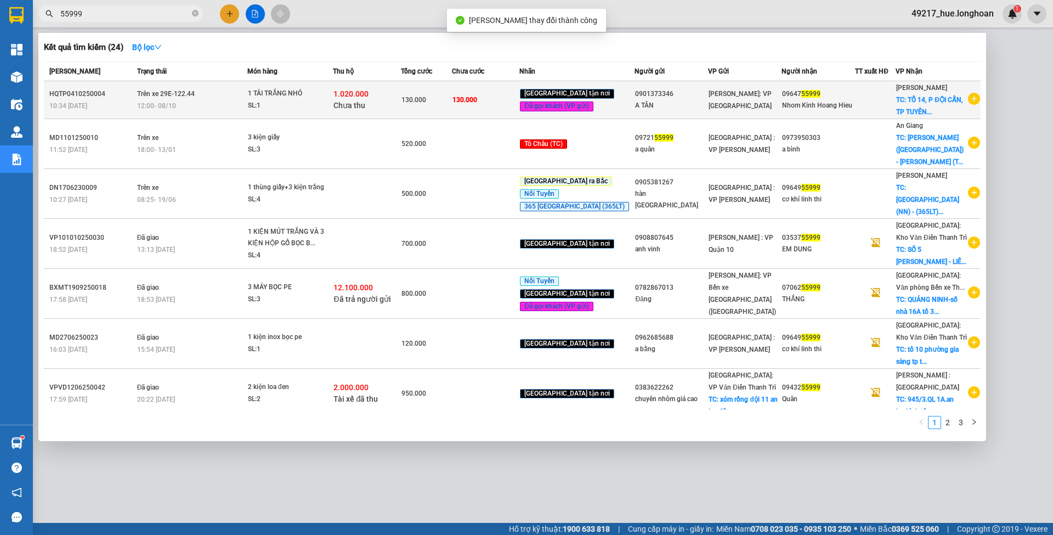
click at [434, 108] on td "130.000" at bounding box center [426, 100] width 51 height 38
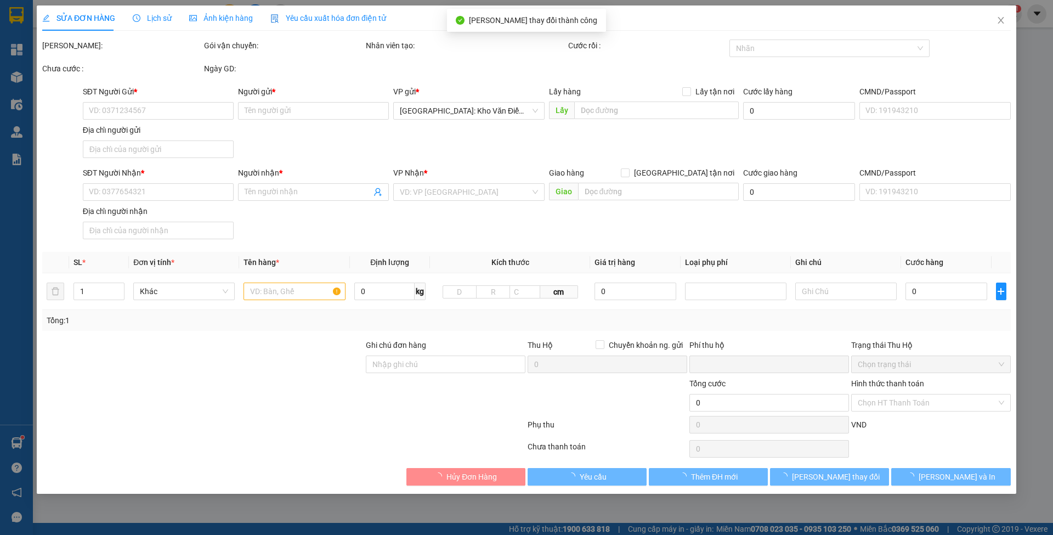
type input "0901373346"
type input "A TÂN"
type input "0964755999"
type input "Nhom Kinh Hoang Hieu"
type input "TỔ 14, P ĐỘI CẤN, TP TUYÊN QUANG"
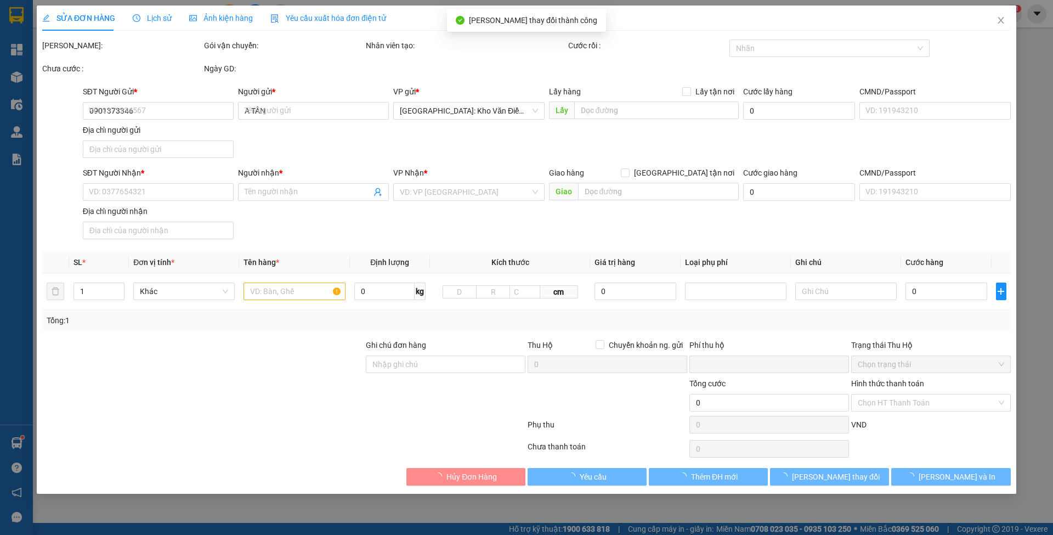
type input "130.000"
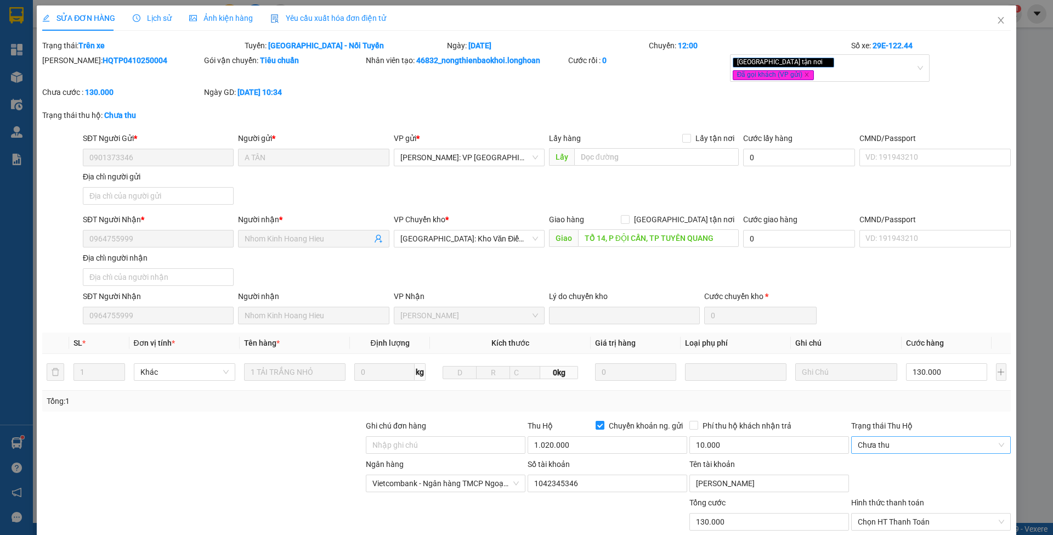
scroll to position [81, 0]
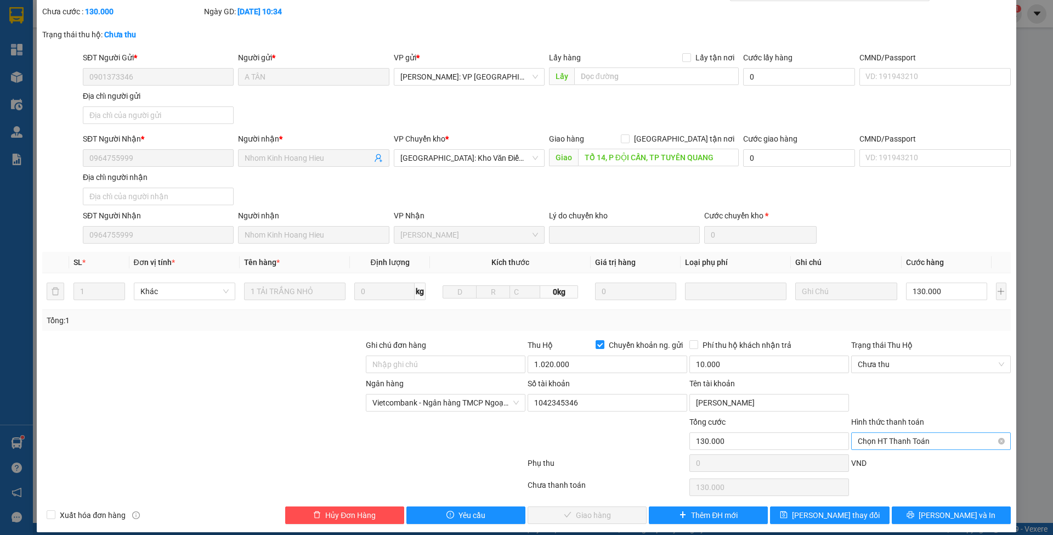
click at [890, 433] on span "Chọn HT Thanh Toán" at bounding box center [931, 441] width 146 height 16
click at [880, 450] on div "Tại văn phòng" at bounding box center [922, 452] width 145 height 12
type input "0"
click at [876, 358] on span "Chưa thu" at bounding box center [931, 364] width 146 height 16
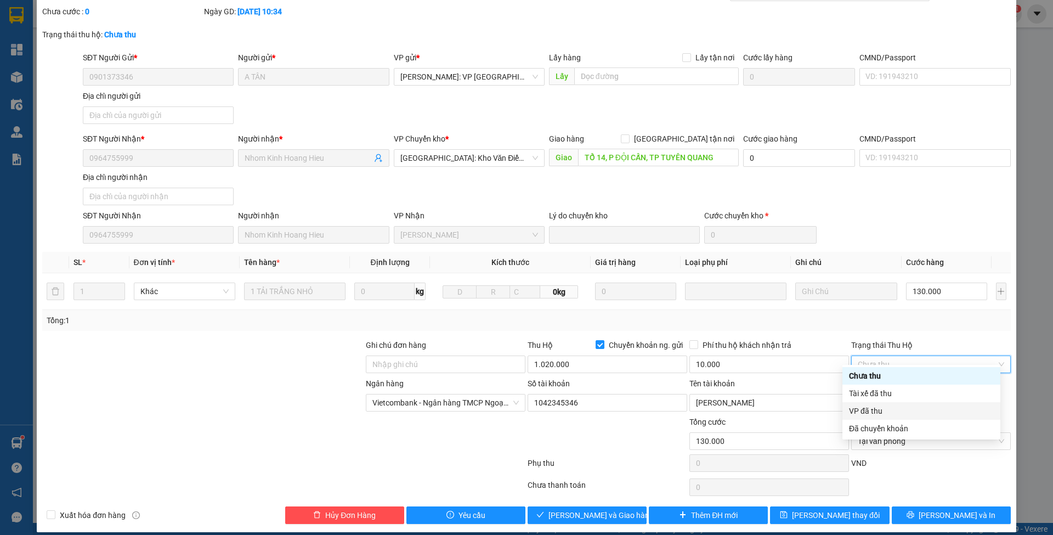
click at [870, 407] on div "VP đã thu" at bounding box center [921, 411] width 145 height 12
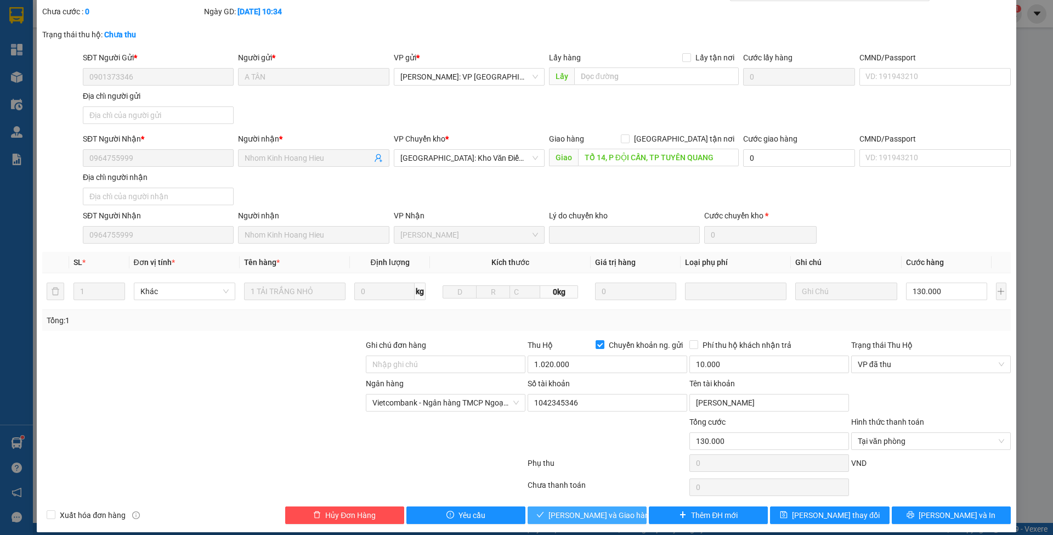
click at [586, 509] on span "[PERSON_NAME] và Giao hàng" at bounding box center [600, 515] width 105 height 12
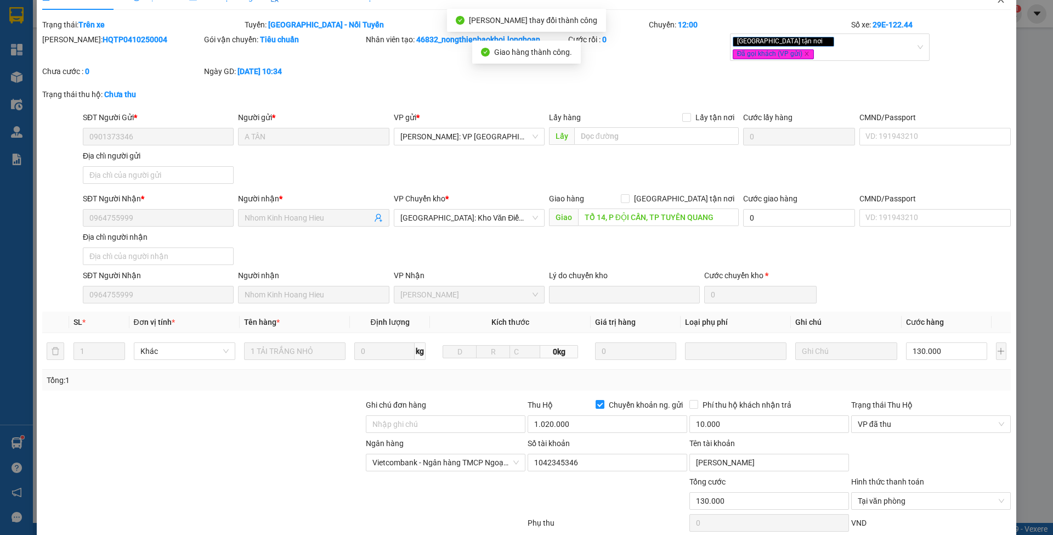
scroll to position [0, 0]
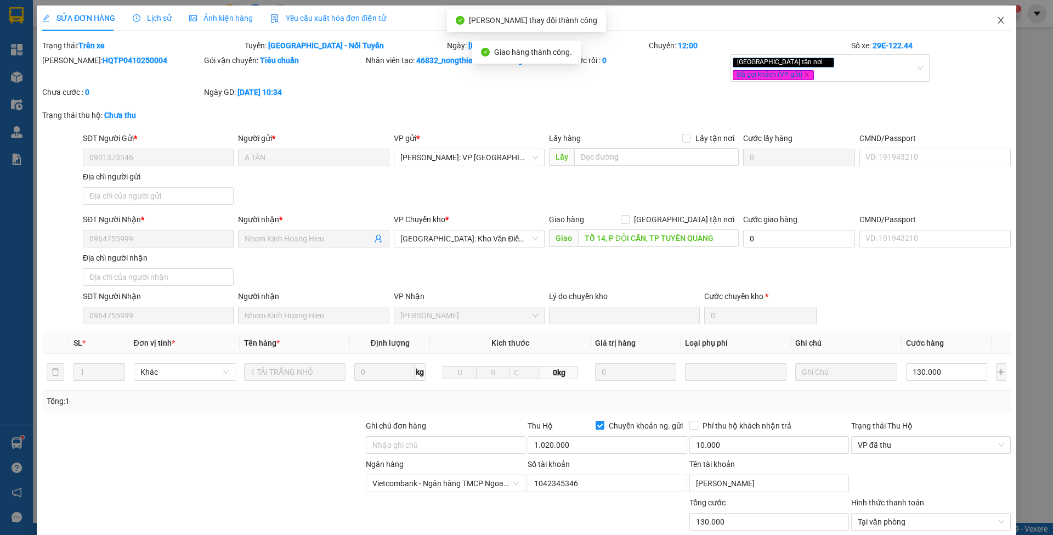
click at [997, 18] on icon "close" at bounding box center [1001, 20] width 9 height 9
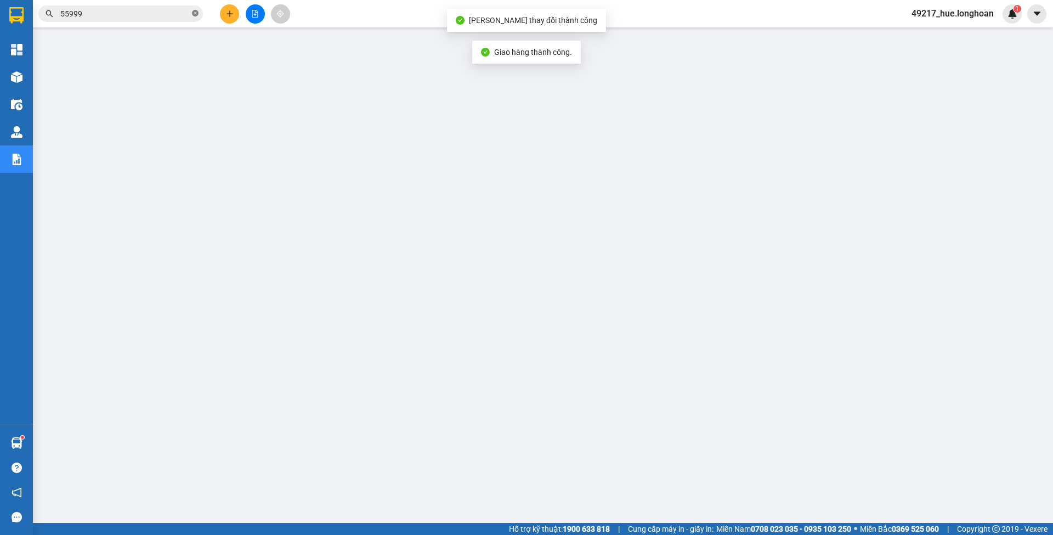
click at [195, 13] on icon "close-circle" at bounding box center [195, 13] width 7 height 7
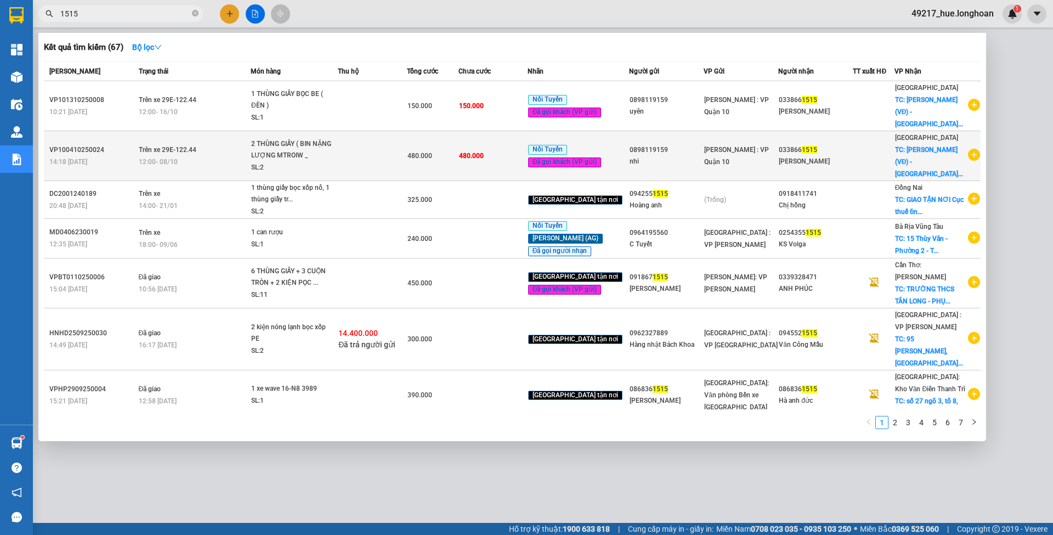
type input "1515"
click at [483, 151] on span "480.000" at bounding box center [471, 155] width 25 height 9
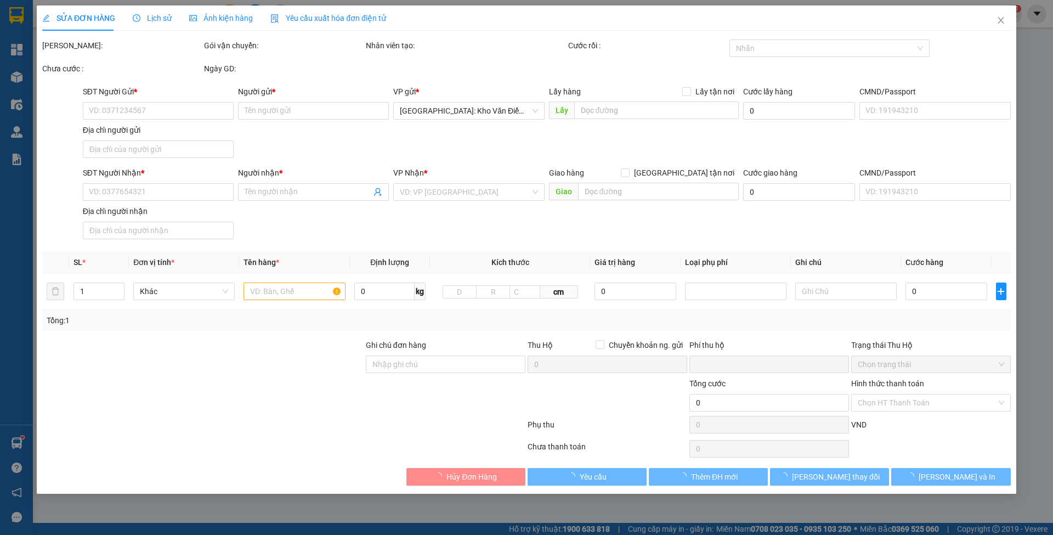
type input "0898119159"
type input "nhi"
type input "0338661515"
type input "[PERSON_NAME]"
checkbox input "true"
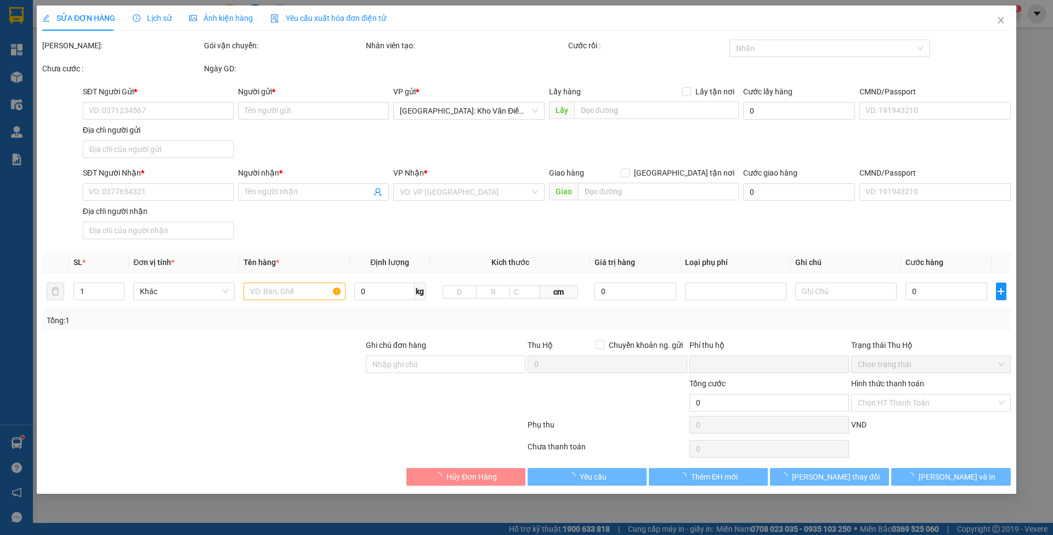
type input "[PERSON_NAME] (VĐ) - [GEOGRAPHIC_DATA]): Bến xe [GEOGRAPHIC_DATA]"
type input "hàng k bao bể vỡ hư hỏng"
type input "0"
type input "480.000"
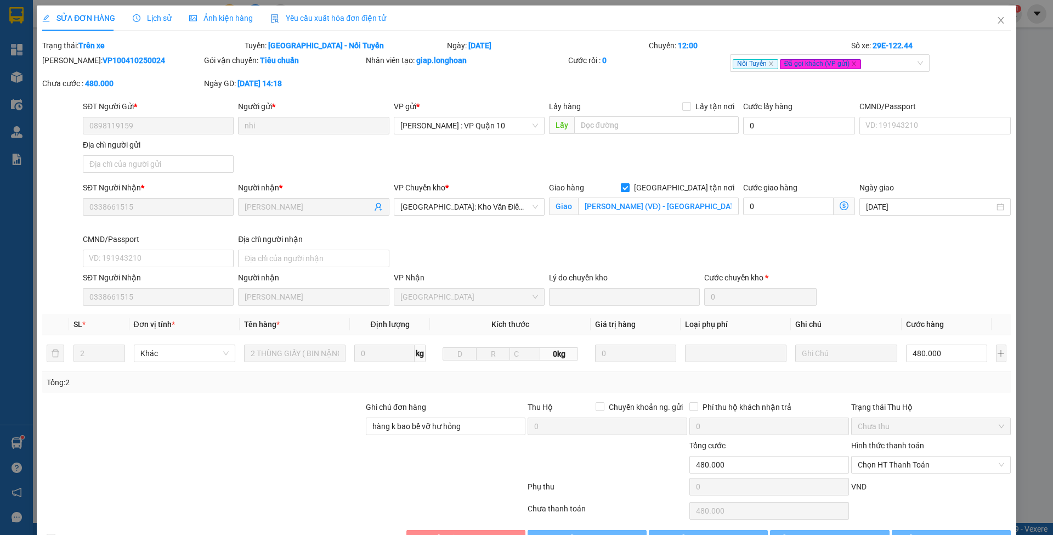
click at [693, 191] on span "[GEOGRAPHIC_DATA] tận nơi" at bounding box center [684, 188] width 109 height 12
click at [629, 191] on input "[GEOGRAPHIC_DATA] tận nơi" at bounding box center [625, 187] width 8 height 8
checkbox input "false"
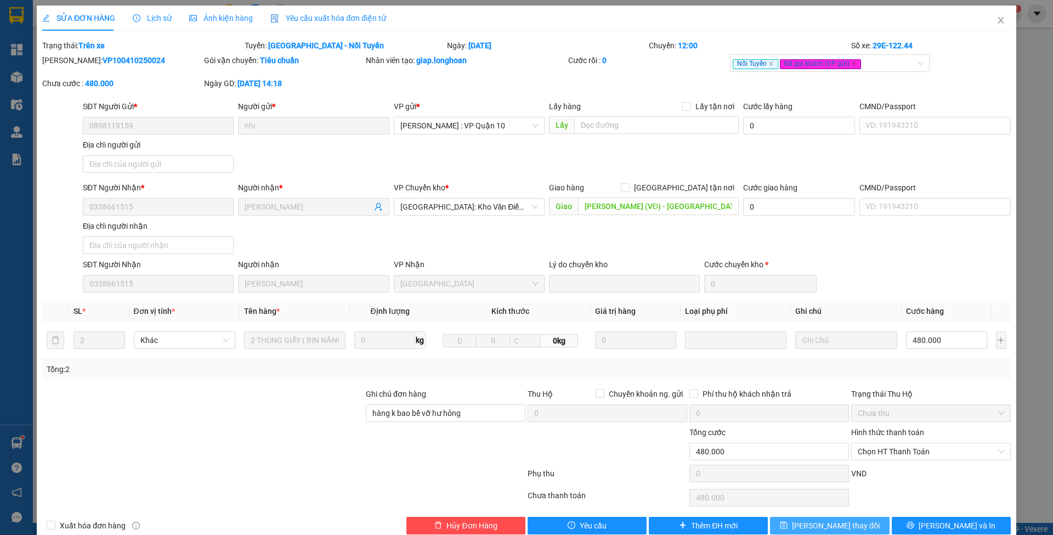
click at [777, 527] on button "[PERSON_NAME] thay đổi" at bounding box center [829, 526] width 119 height 18
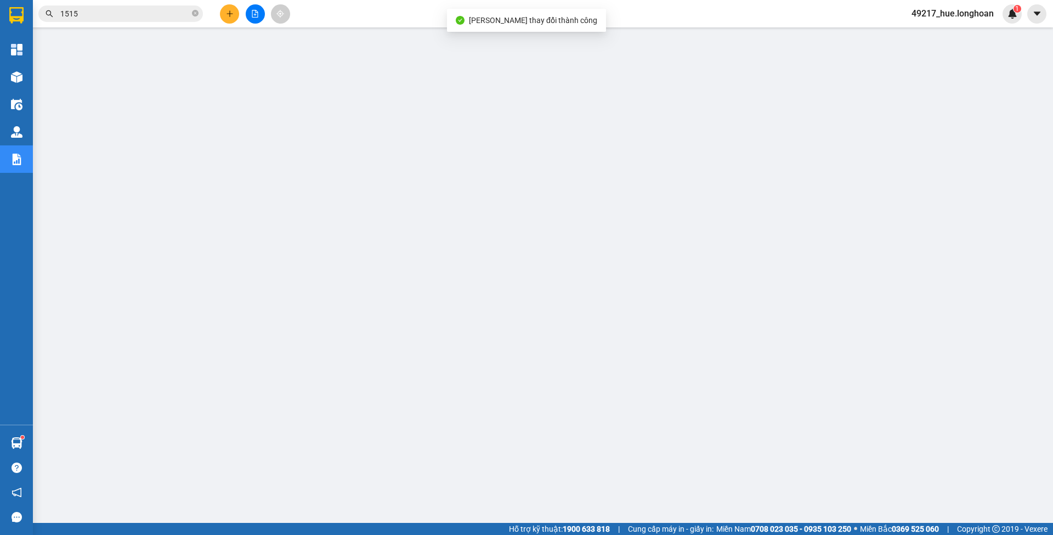
click at [128, 18] on input "1515" at bounding box center [124, 14] width 129 height 12
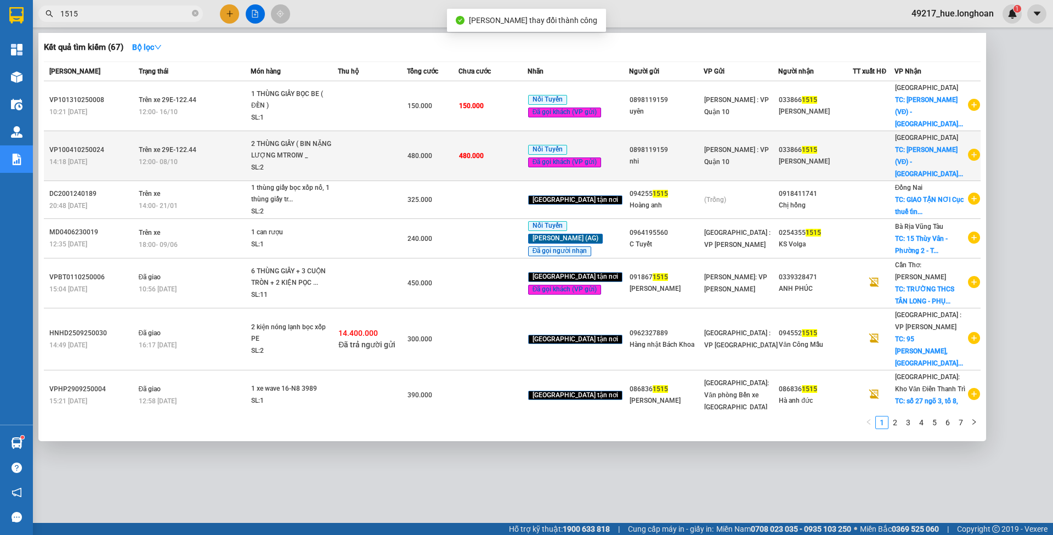
click at [393, 131] on td at bounding box center [372, 156] width 69 height 50
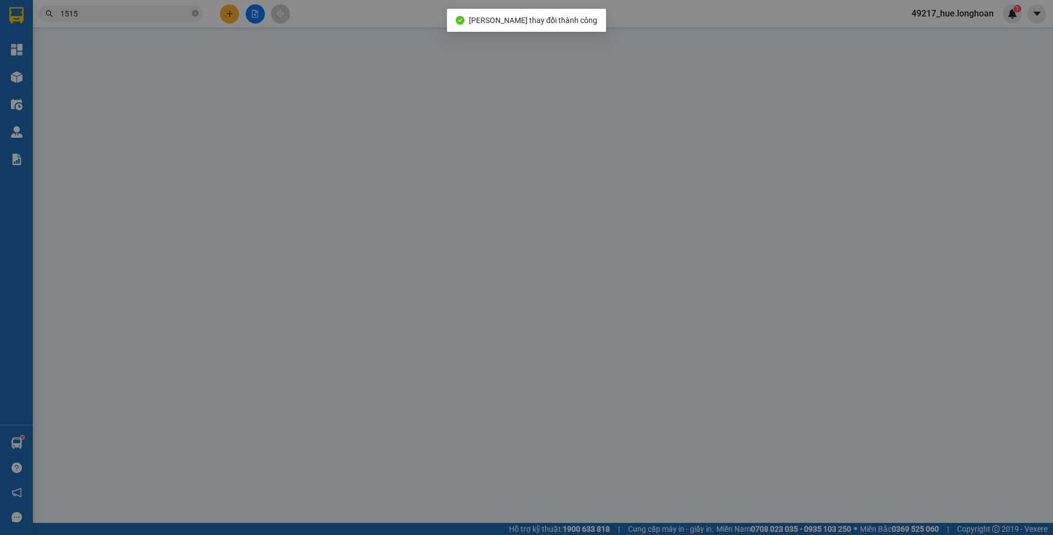
type input "0898119159"
type input "nhi"
type input "0338661515"
type input "[PERSON_NAME]"
type input "[PERSON_NAME] (VĐ) - [GEOGRAPHIC_DATA]): Bến xe [GEOGRAPHIC_DATA]"
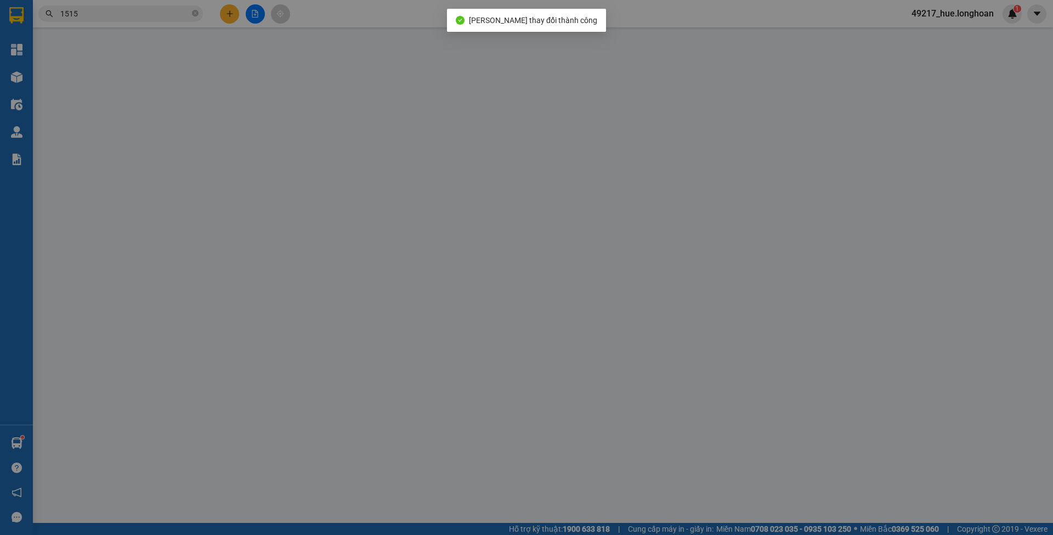
type input "hàng k bao bể vỡ hư hỏng"
type input "0"
type input "480.000"
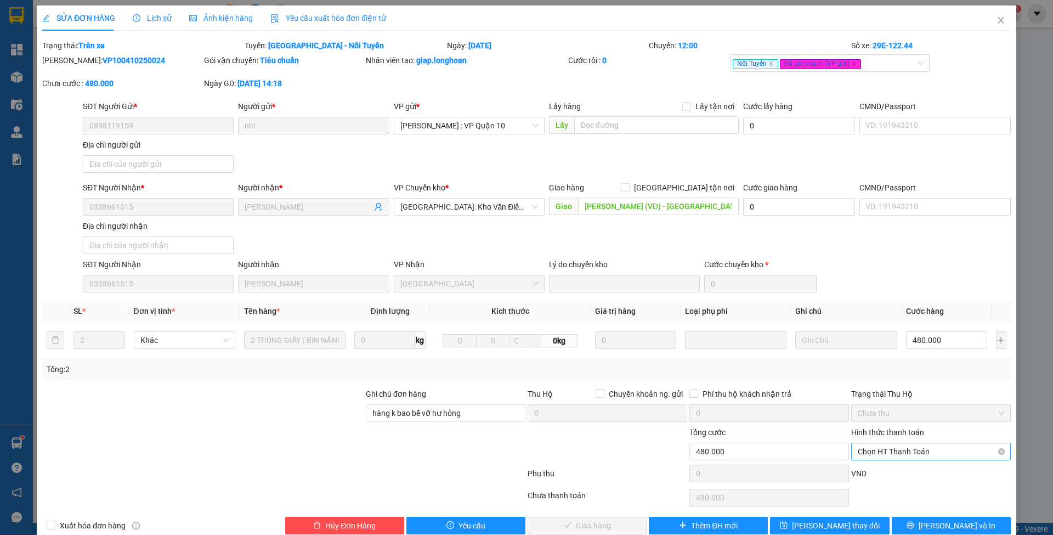
drag, startPoint x: 902, startPoint y: 451, endPoint x: 899, endPoint y: 477, distance: 26.5
click at [902, 452] on span "Chọn HT Thanh Toán" at bounding box center [931, 451] width 146 height 16
drag, startPoint x: 899, startPoint y: 471, endPoint x: 760, endPoint y: 483, distance: 139.2
click at [898, 470] on div "Tại văn phòng" at bounding box center [922, 472] width 145 height 12
type input "0"
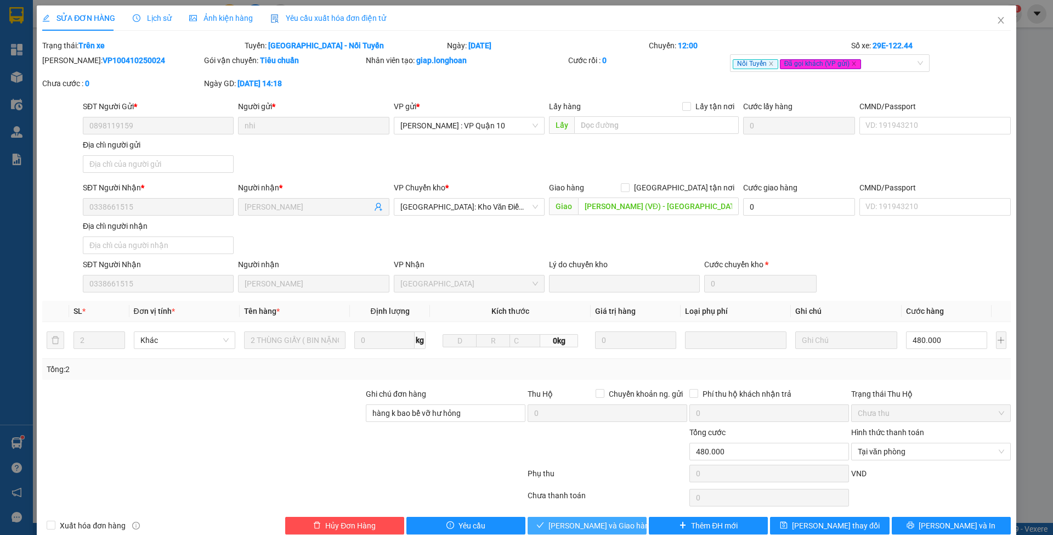
click at [627, 517] on button "[PERSON_NAME] và Giao hàng" at bounding box center [587, 526] width 119 height 18
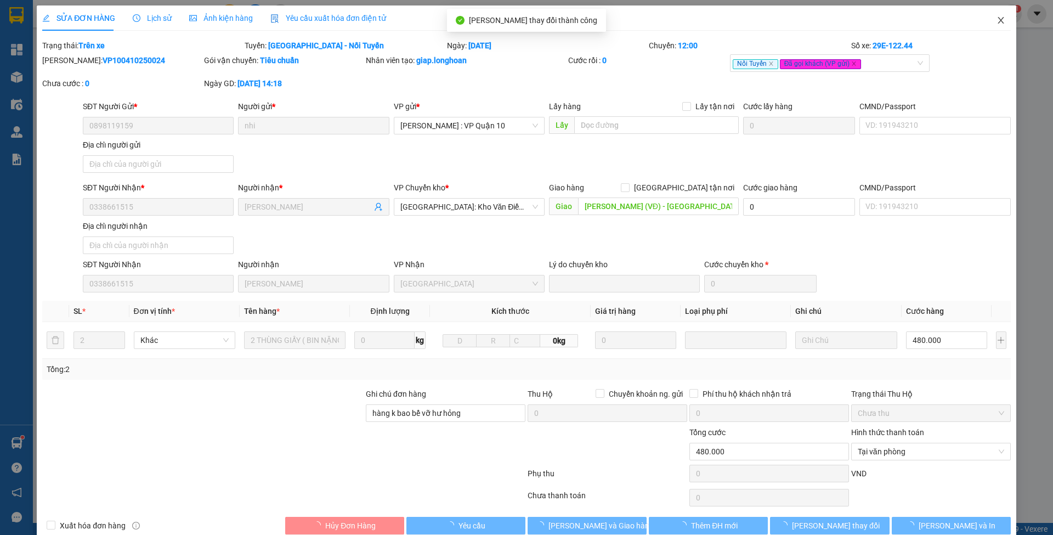
click at [997, 18] on icon "close" at bounding box center [1001, 20] width 9 height 9
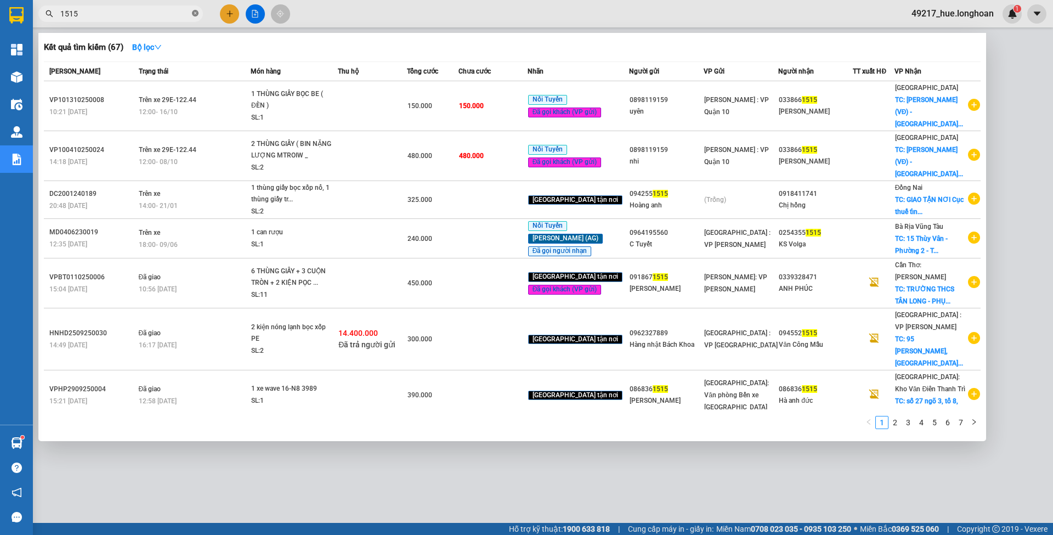
click at [195, 12] on icon "close-circle" at bounding box center [195, 13] width 7 height 7
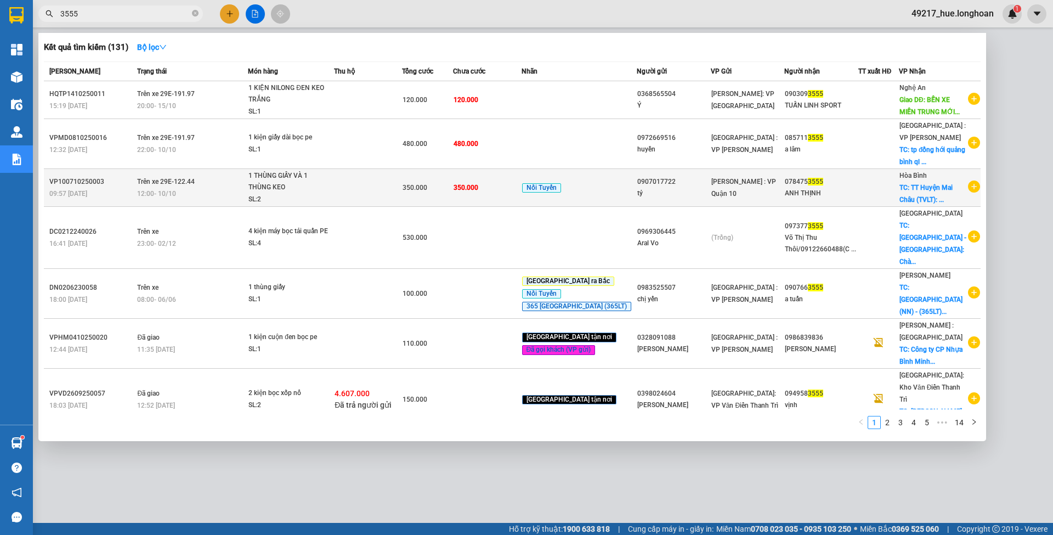
type input "3555"
click at [452, 183] on div "350.000" at bounding box center [428, 188] width 50 height 12
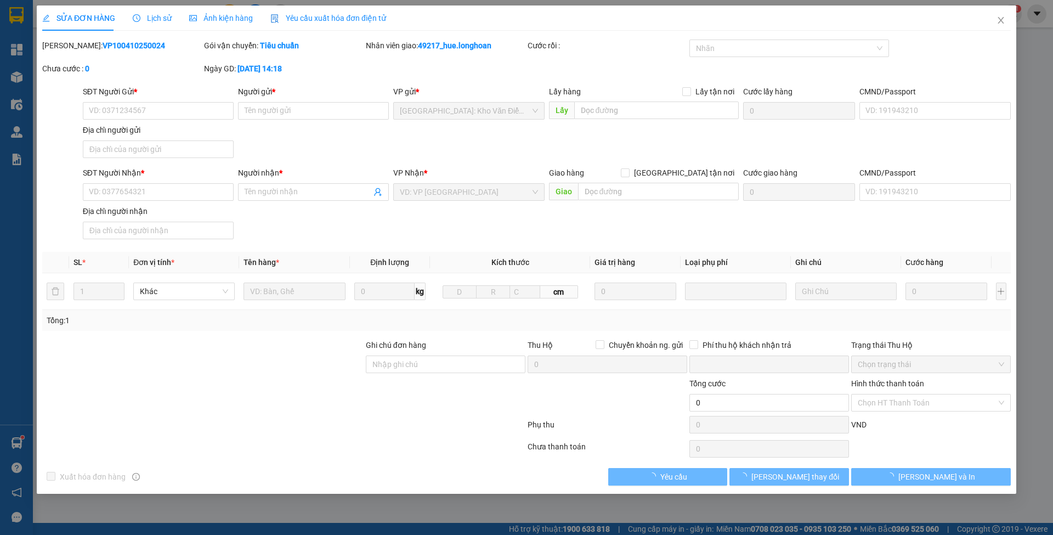
type input "0907017722"
type input "tỷ"
type input "0784753555"
type input "ANH THỊNH"
checkbox input "true"
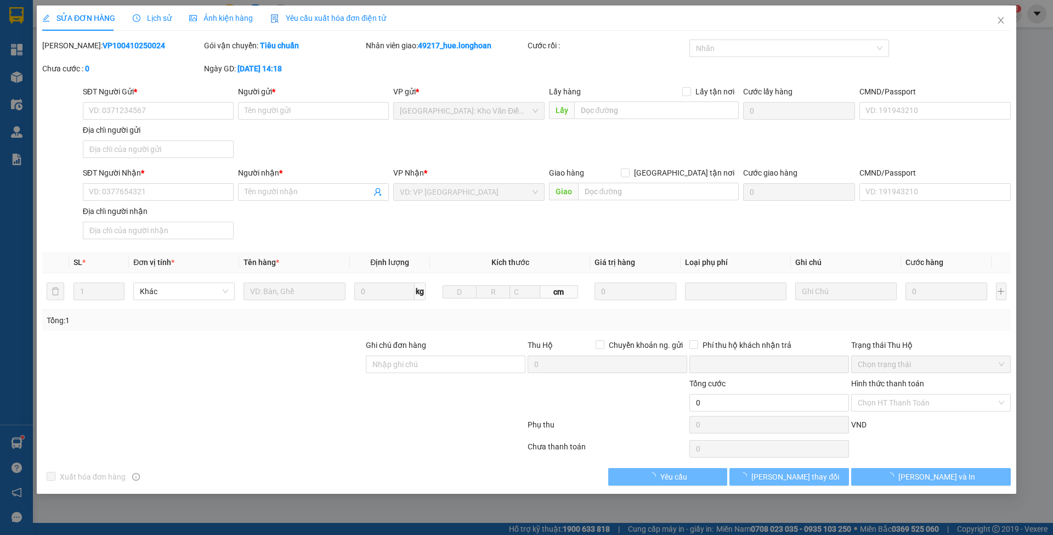
type input "TT [GEOGRAPHIC_DATA] (TVLT): Giao ngã 3 Tòng Đậu"
type input "hàng k bao bể vỡ hư hỏng"
type input "0"
type input "350.000"
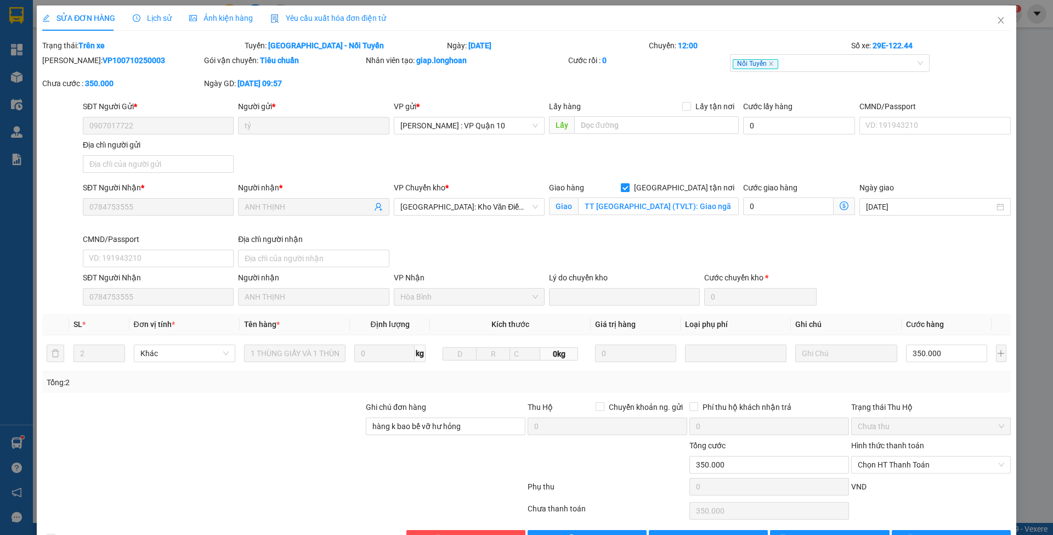
click at [630, 191] on span at bounding box center [625, 187] width 9 height 9
click at [629, 191] on input "[GEOGRAPHIC_DATA] tận nơi" at bounding box center [625, 187] width 8 height 8
checkbox input "false"
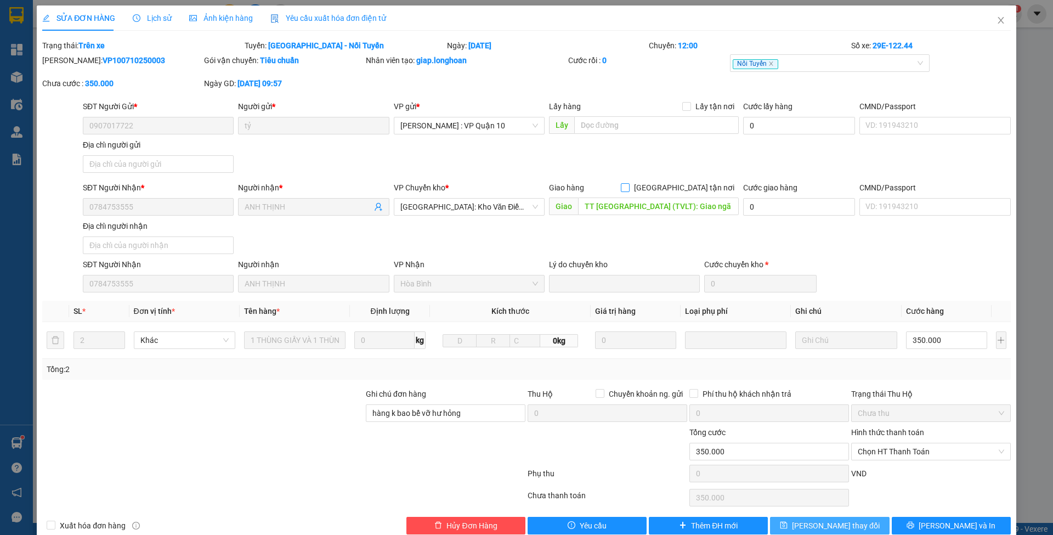
scroll to position [19, 0]
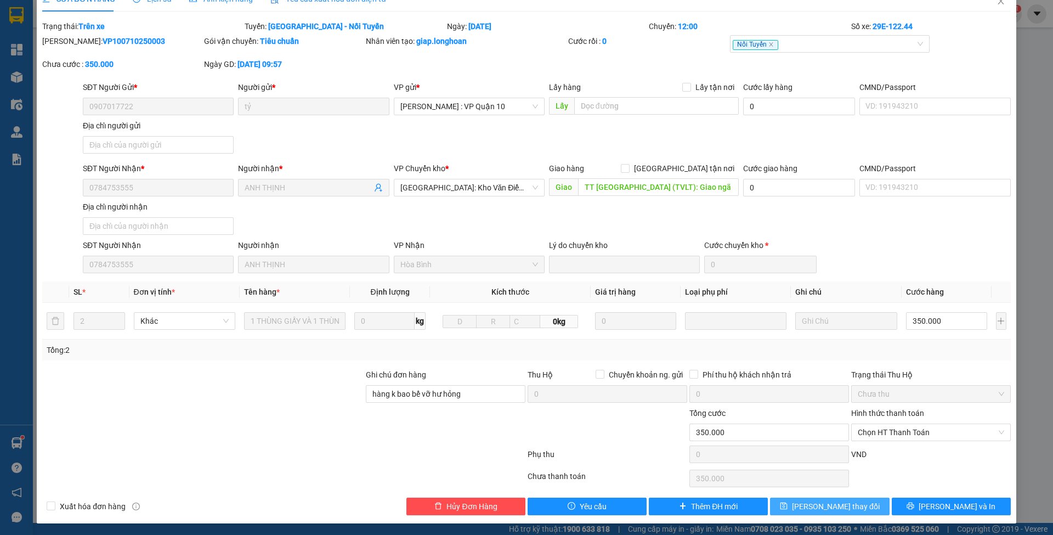
click at [785, 499] on button "[PERSON_NAME] thay đổi" at bounding box center [829, 506] width 119 height 18
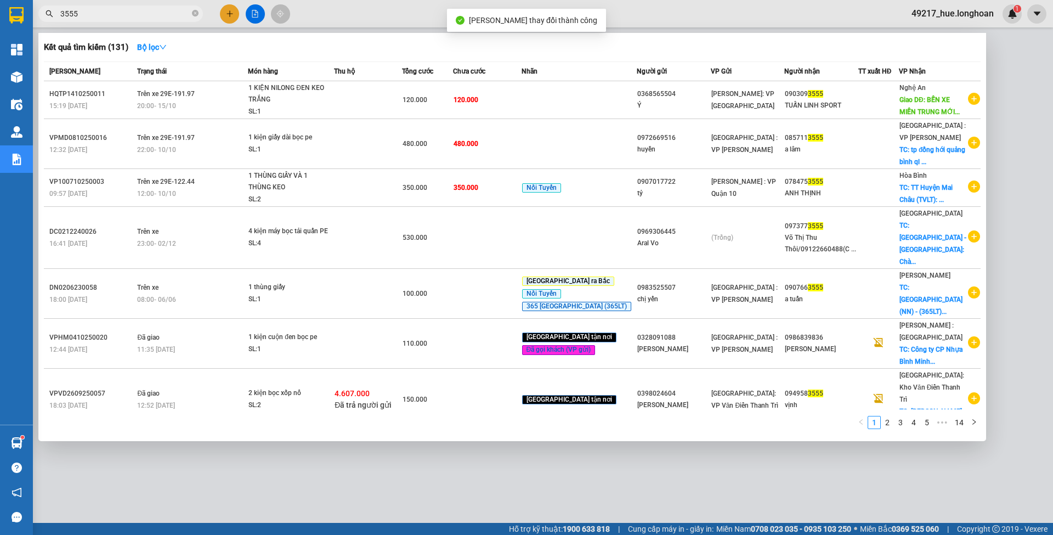
click at [94, 11] on input "3555" at bounding box center [124, 14] width 129 height 12
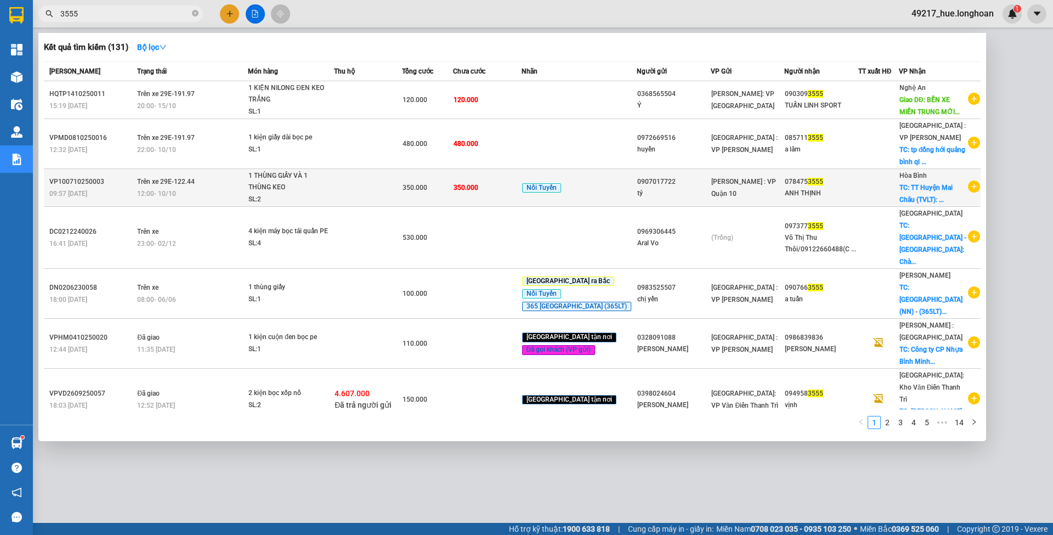
click at [420, 176] on td "350.000" at bounding box center [427, 188] width 51 height 38
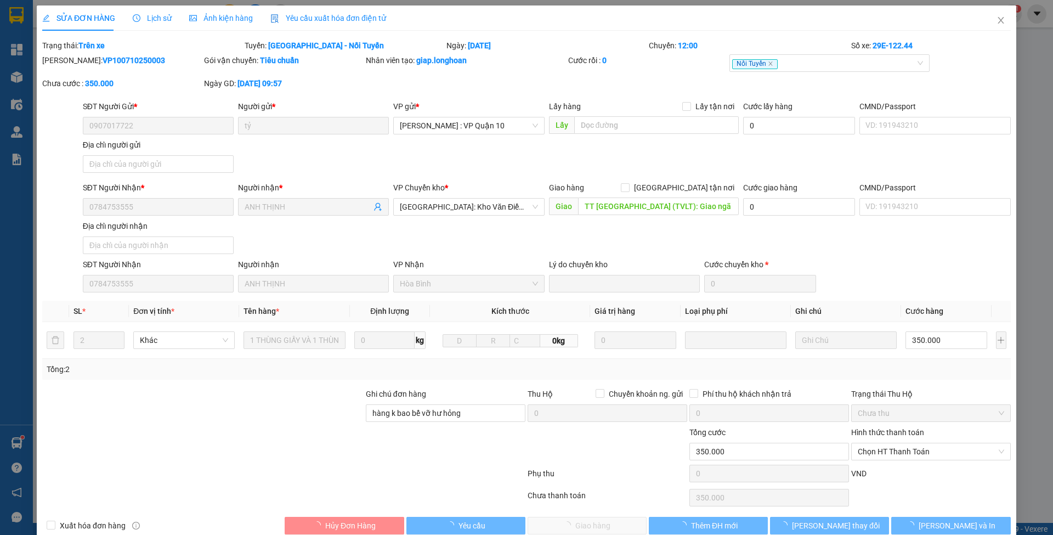
type input "0907017722"
type input "tỷ"
type input "0784753555"
type input "ANH THỊNH"
type input "TT [GEOGRAPHIC_DATA] (TVLT): Giao ngã 3 Tòng Đậu"
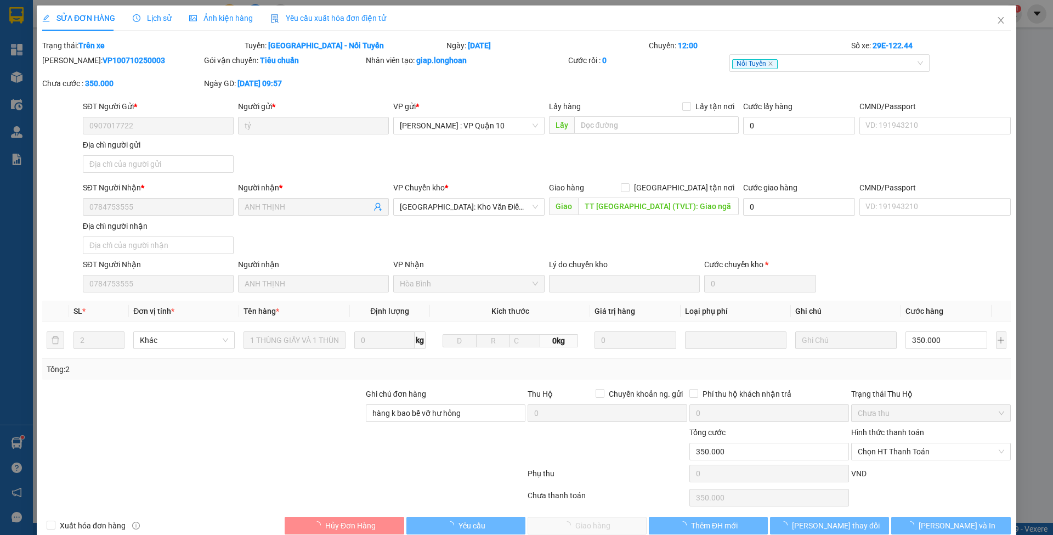
type input "hàng k bao bể vỡ hư hỏng"
type input "0"
type input "350.000"
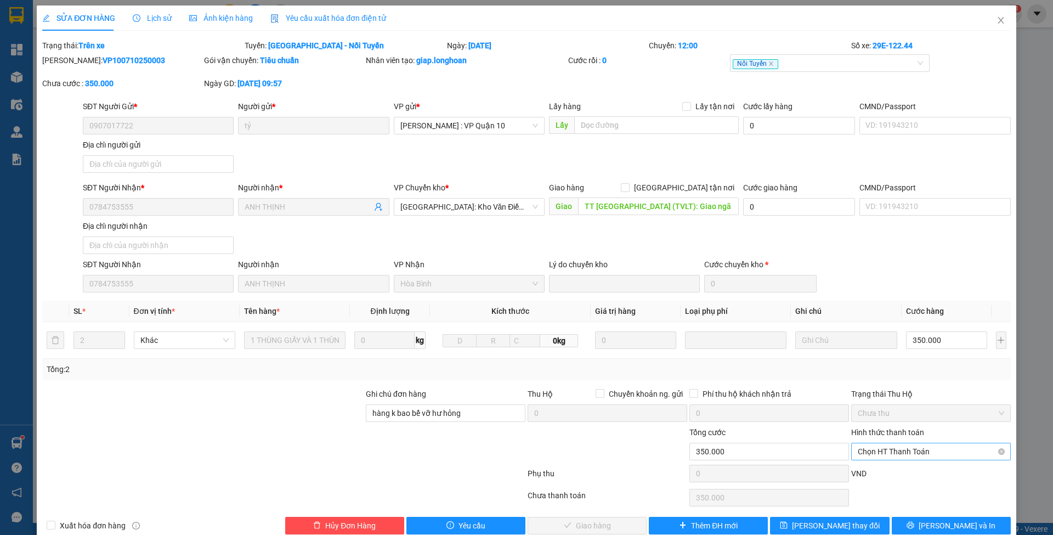
click at [893, 457] on span "Chọn HT Thanh Toán" at bounding box center [931, 451] width 146 height 16
click at [890, 466] on div "Tại văn phòng" at bounding box center [922, 472] width 145 height 12
type input "0"
click at [579, 525] on span "[PERSON_NAME] và Giao hàng" at bounding box center [600, 525] width 105 height 12
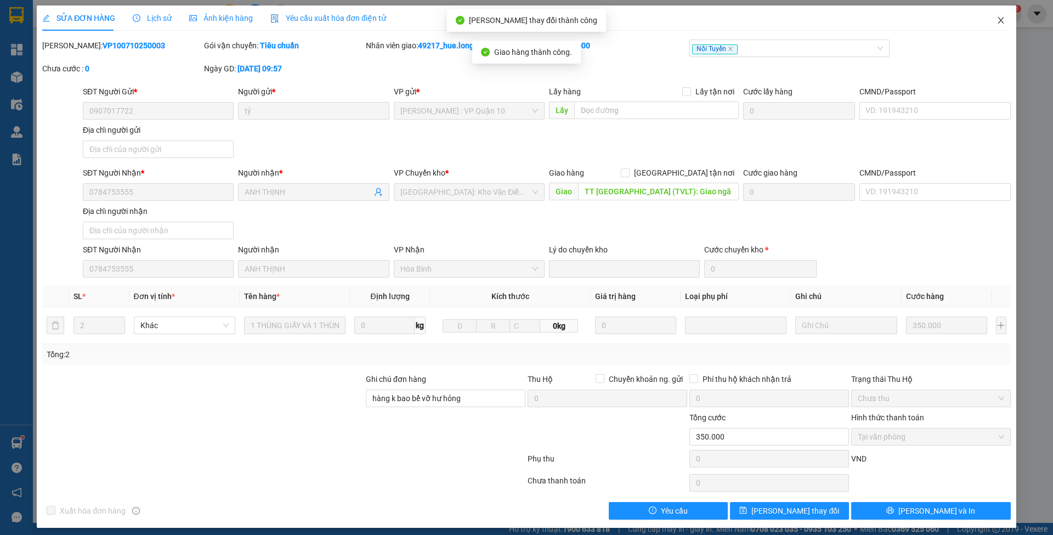
click at [996, 25] on span "Close" at bounding box center [1001, 20] width 31 height 31
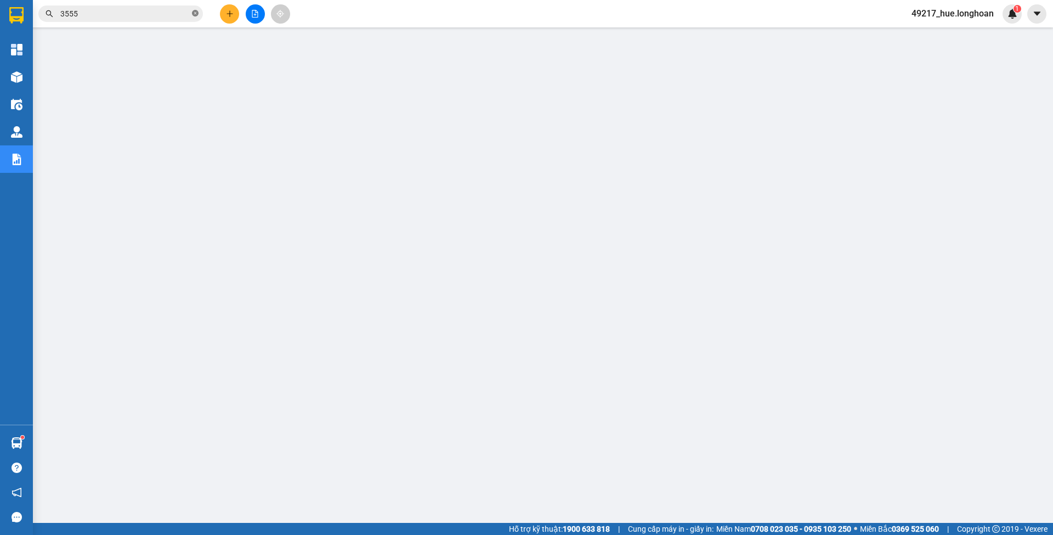
click at [196, 10] on icon "close-circle" at bounding box center [195, 13] width 7 height 7
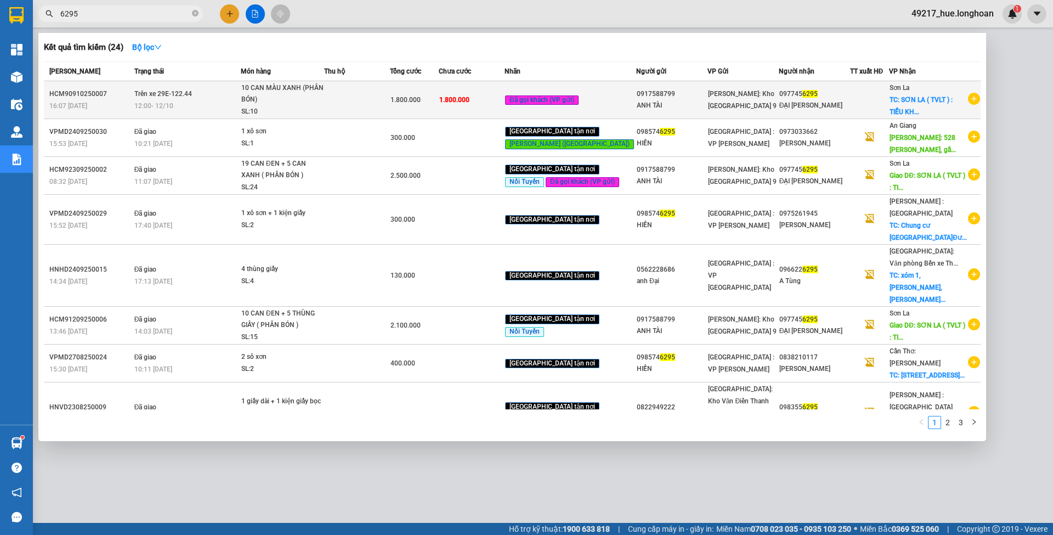
type input "6295"
click at [439, 97] on div "1.800.000" at bounding box center [415, 100] width 48 height 12
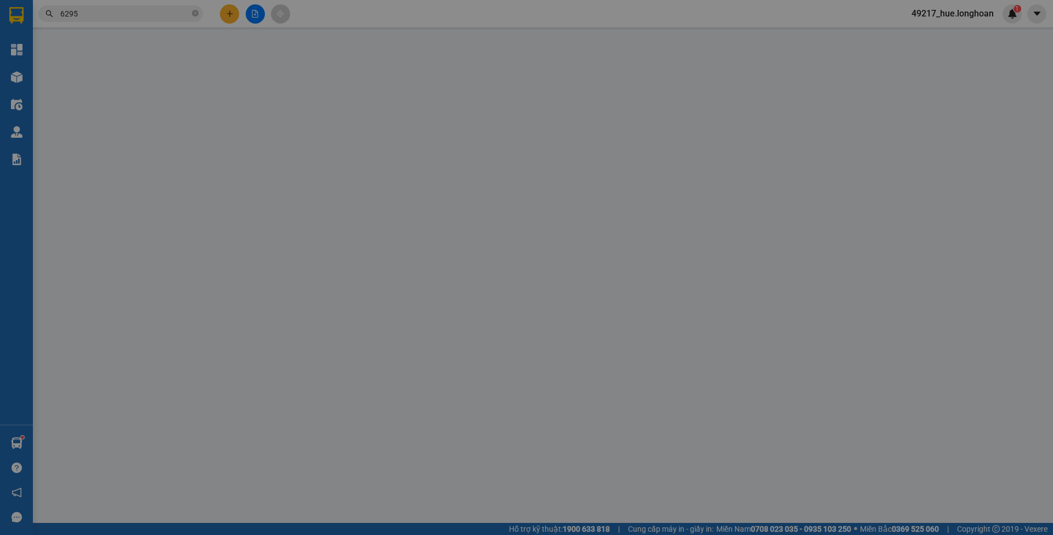
type input "0917588799"
type input "ANH TÀI"
type input "0977456295"
type input "ĐẠI [PERSON_NAME]"
checkbox input "true"
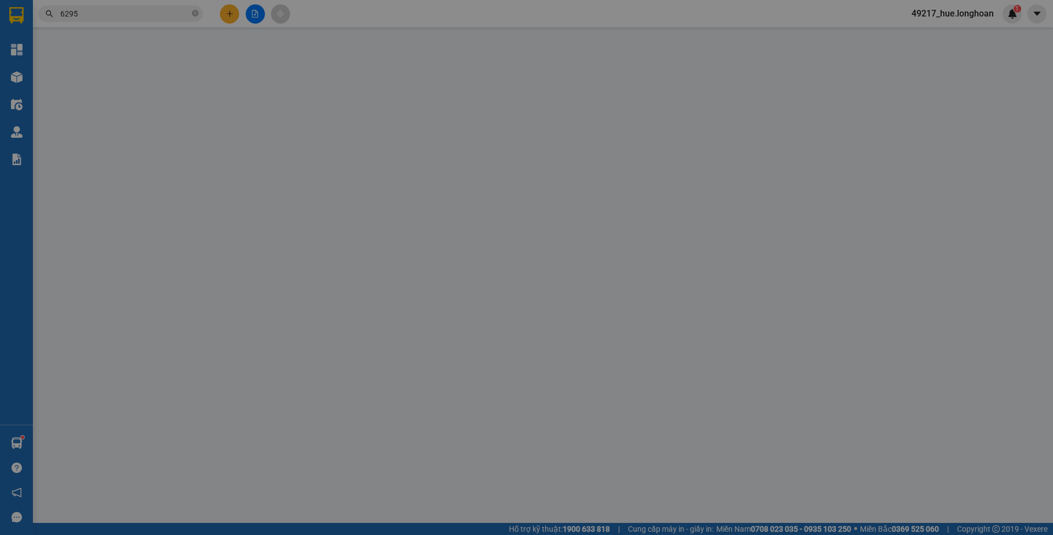
type input "SƠN LA ( TVLT ) : TIỂU KHU THỐNG NHẤT - [GEOGRAPHIC_DATA] - [GEOGRAPHIC_DATA] -…"
type input "VẬN CHUYỂN NHẸ TAY - HƯ VỠ KHÔNG ĐỀN"
type input "0"
type input "1.800.000"
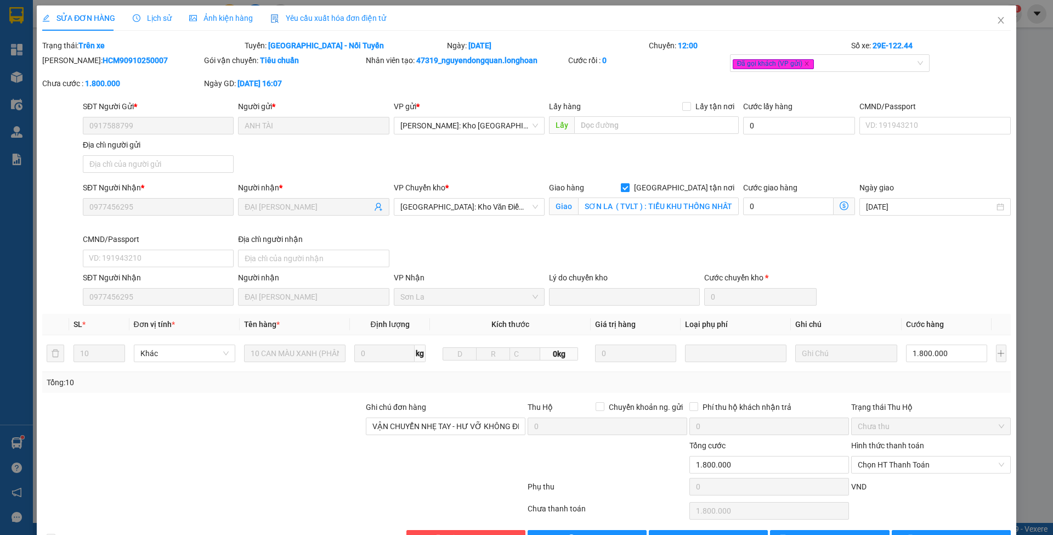
click at [687, 184] on span "[GEOGRAPHIC_DATA] tận nơi" at bounding box center [684, 188] width 109 height 12
click at [629, 184] on input "[GEOGRAPHIC_DATA] tận nơi" at bounding box center [625, 187] width 8 height 8
checkbox input "false"
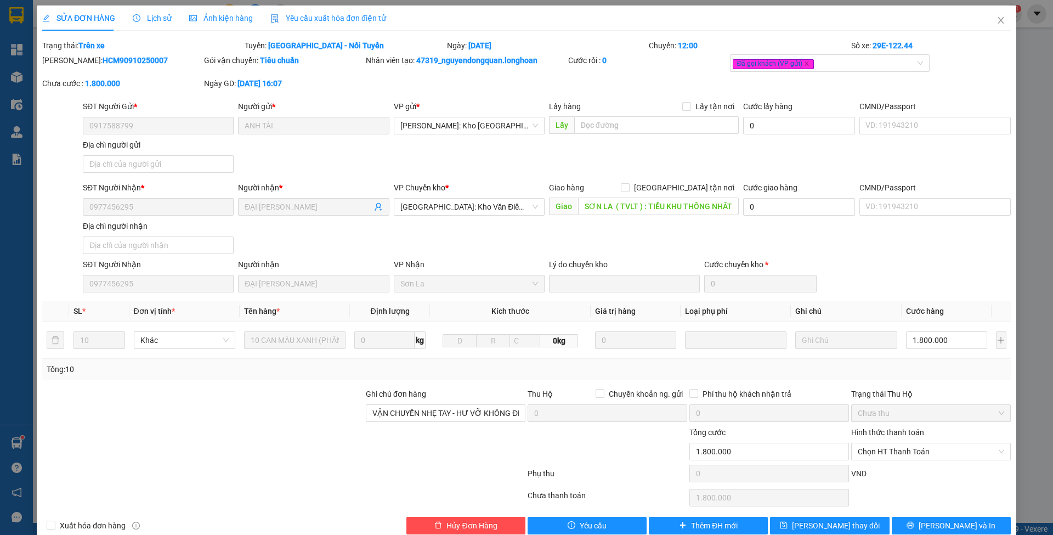
click at [807, 513] on div "Total Paid Fee 0 Total UnPaid Fee 1.800.000 Cash Collection Total Fee Trạng thá…" at bounding box center [526, 286] width 969 height 495
click at [807, 519] on span "[PERSON_NAME] thay đổi" at bounding box center [836, 525] width 88 height 12
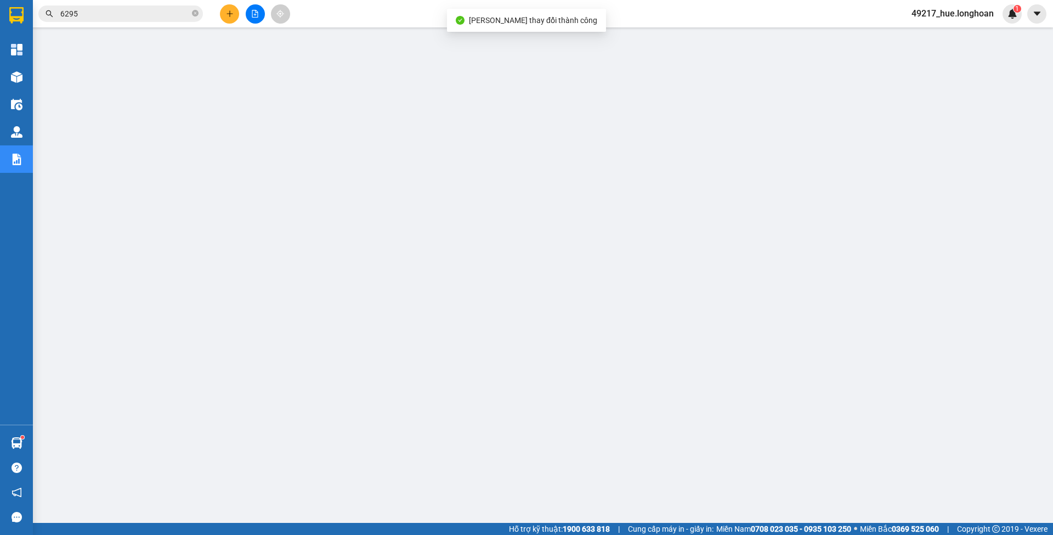
click at [166, 14] on input "6295" at bounding box center [124, 14] width 129 height 12
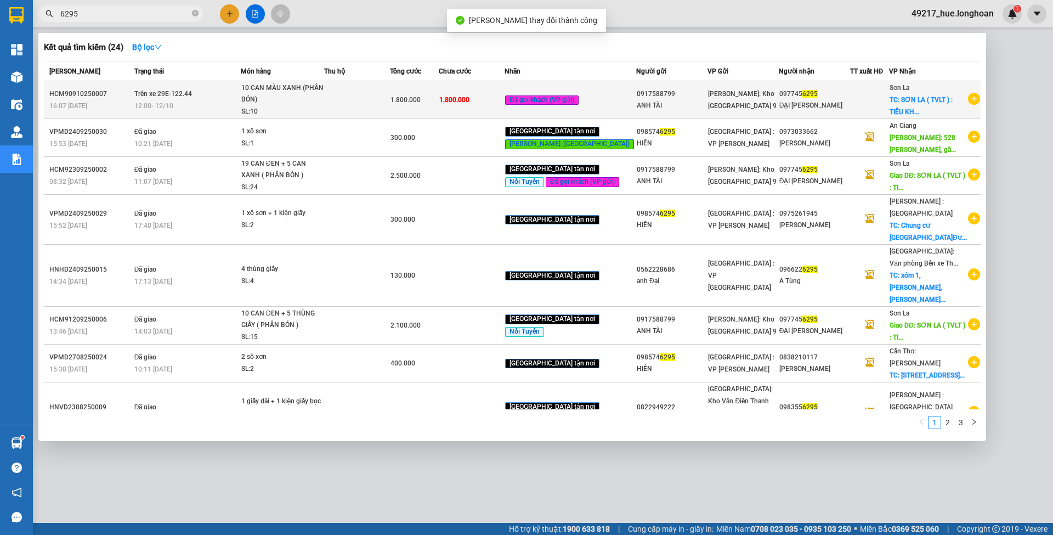
click at [439, 100] on div "1.800.000" at bounding box center [415, 100] width 48 height 12
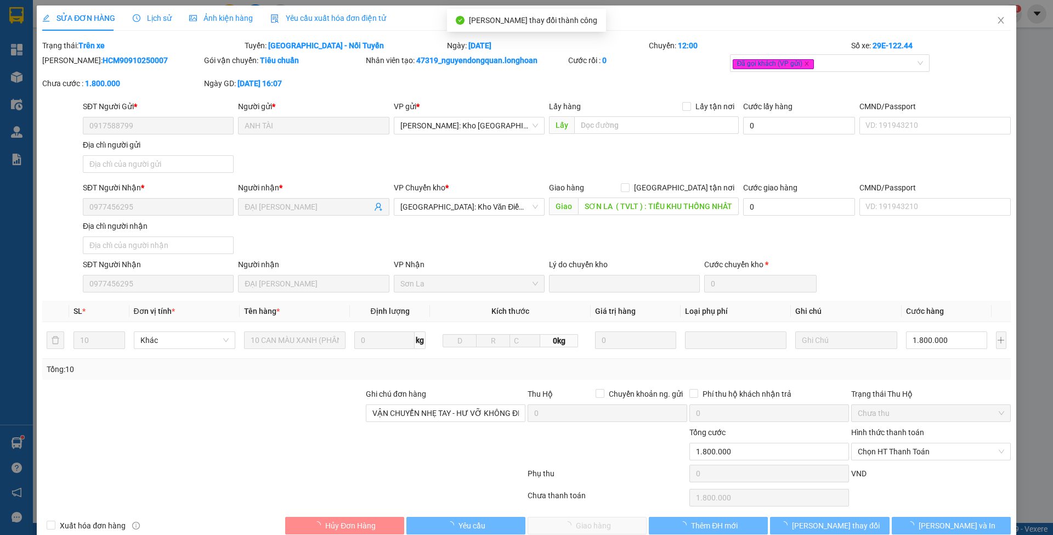
type input "0917588799"
type input "ANH TÀI"
type input "0977456295"
type input "ĐẠI [PERSON_NAME]"
type input "SƠN LA ( TVLT ) : TIỂU KHU THỐNG NHẤT - [GEOGRAPHIC_DATA] - [GEOGRAPHIC_DATA] -…"
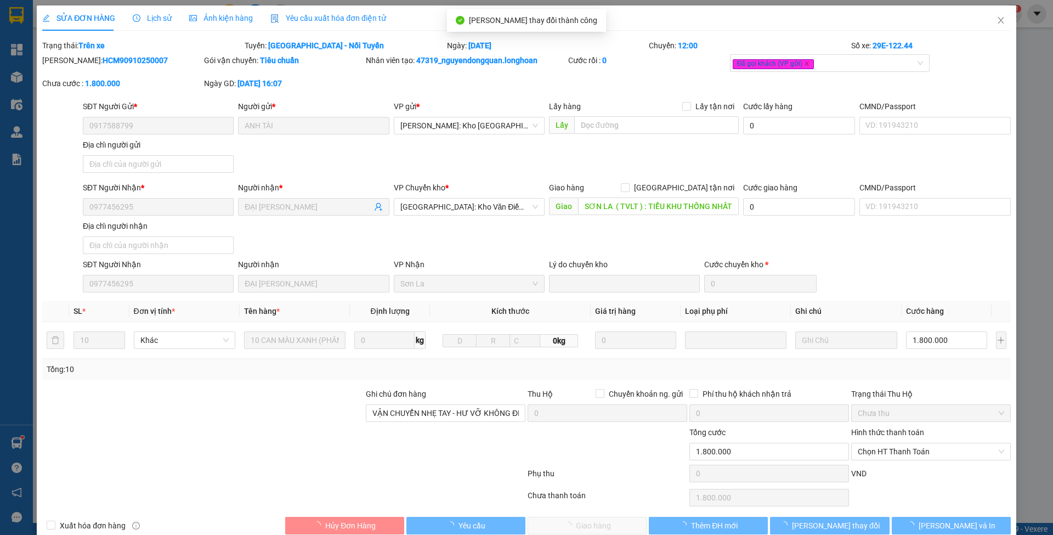
type input "VẬN CHUYỂN NHẸ TAY - HƯ VỠ KHÔNG ĐỀN"
type input "0"
type input "1.800.000"
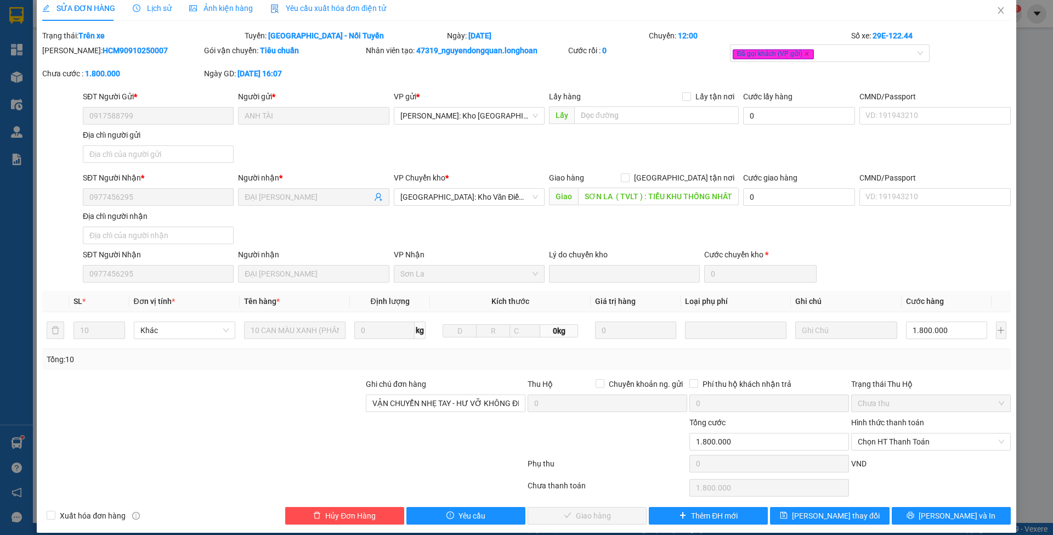
scroll to position [19, 0]
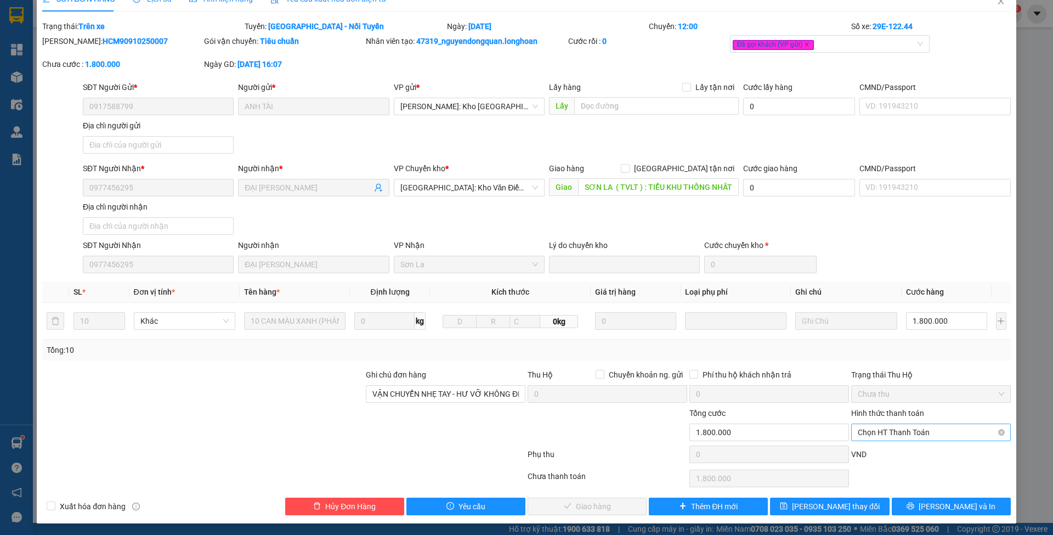
click at [873, 429] on span "Chọn HT Thanh Toán" at bounding box center [931, 432] width 146 height 16
click at [878, 448] on div "Tại văn phòng" at bounding box center [922, 452] width 145 height 12
type input "0"
click at [592, 500] on span "[PERSON_NAME] và Giao hàng" at bounding box center [600, 506] width 105 height 12
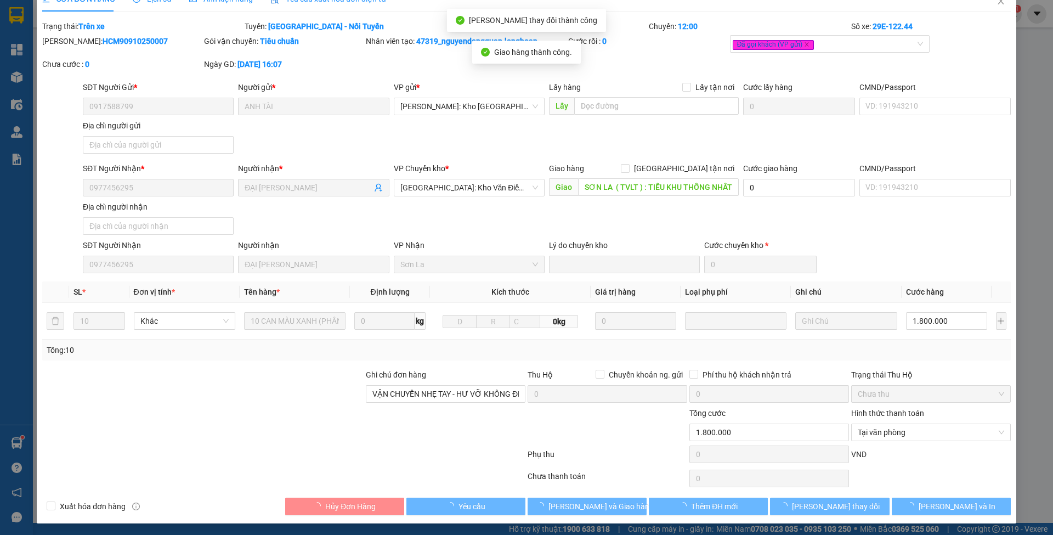
click at [988, 3] on span "Close" at bounding box center [1001, 1] width 31 height 31
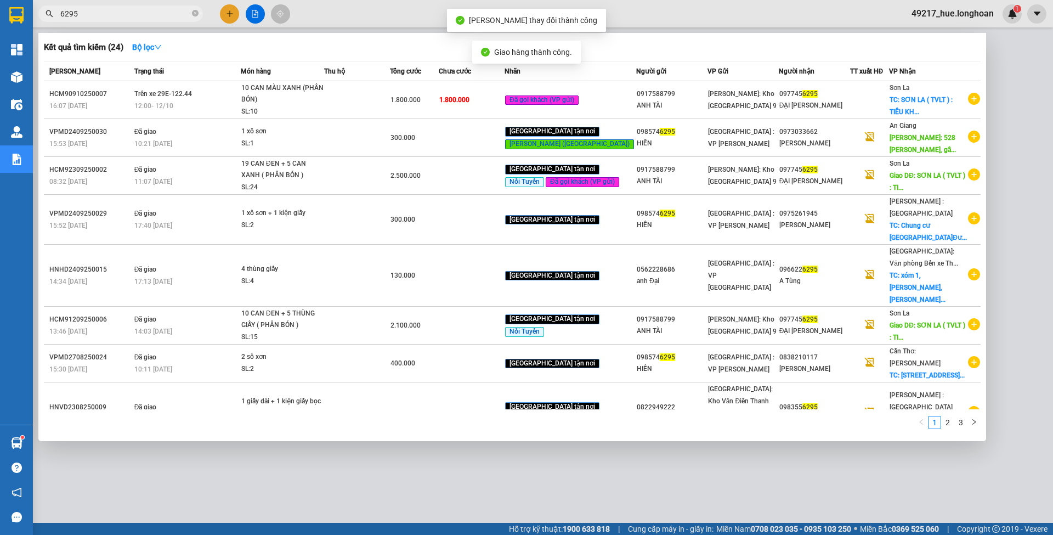
click at [121, 16] on input "6295" at bounding box center [124, 14] width 129 height 12
type input "6295"
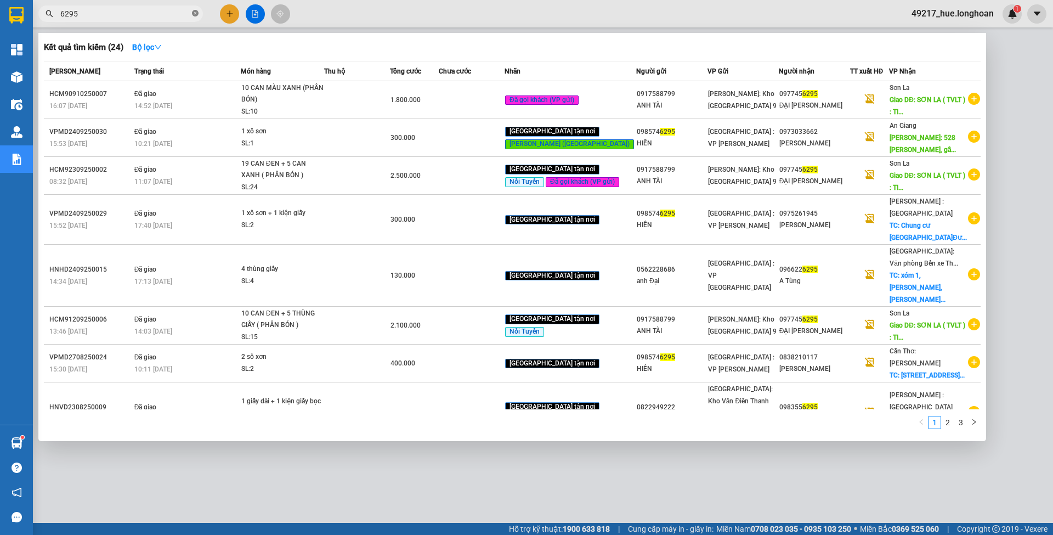
click at [194, 11] on icon "close-circle" at bounding box center [195, 13] width 7 height 7
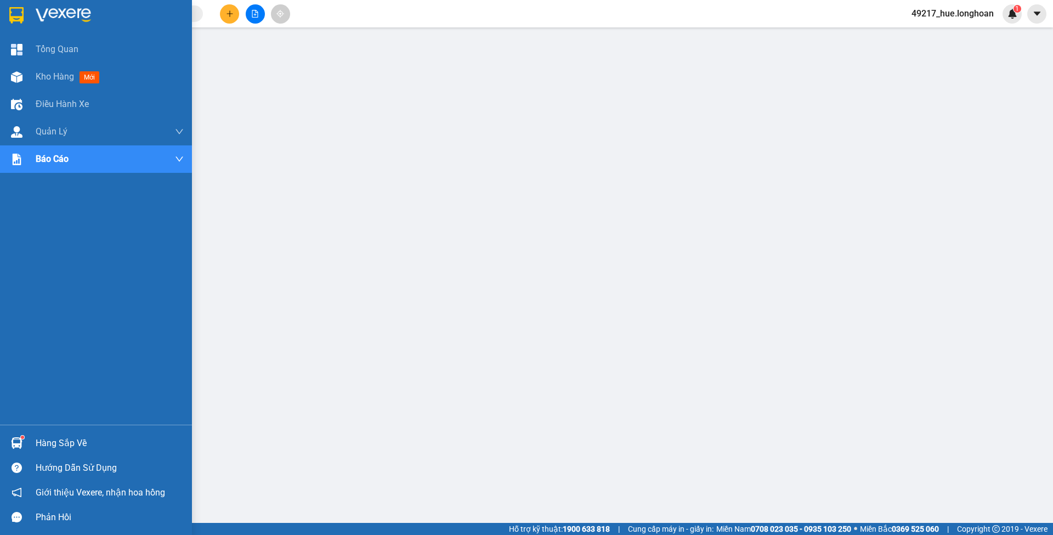
click at [11, 16] on img at bounding box center [16, 15] width 14 height 16
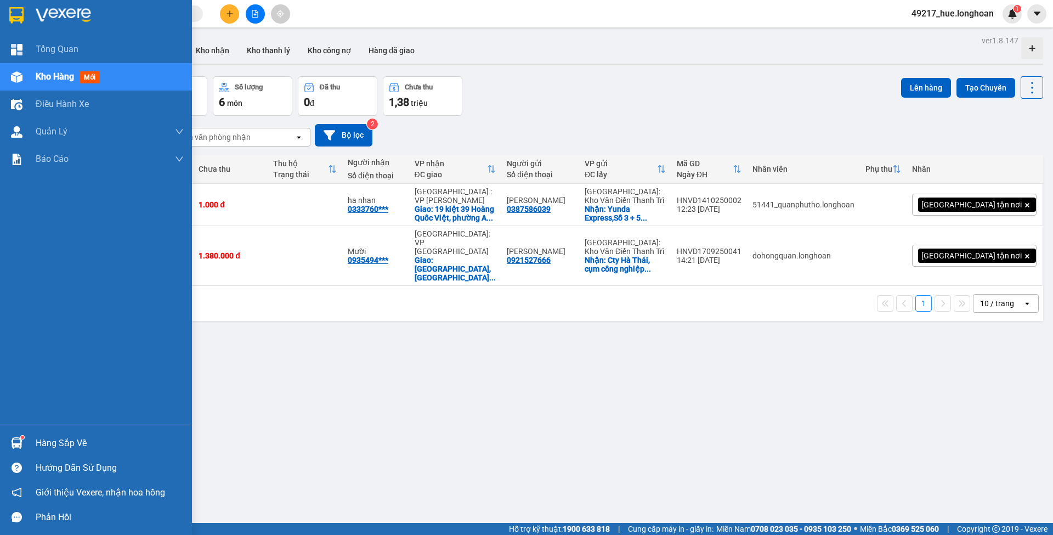
click at [93, 14] on div at bounding box center [110, 15] width 148 height 16
